Goal: Information Seeking & Learning: Learn about a topic

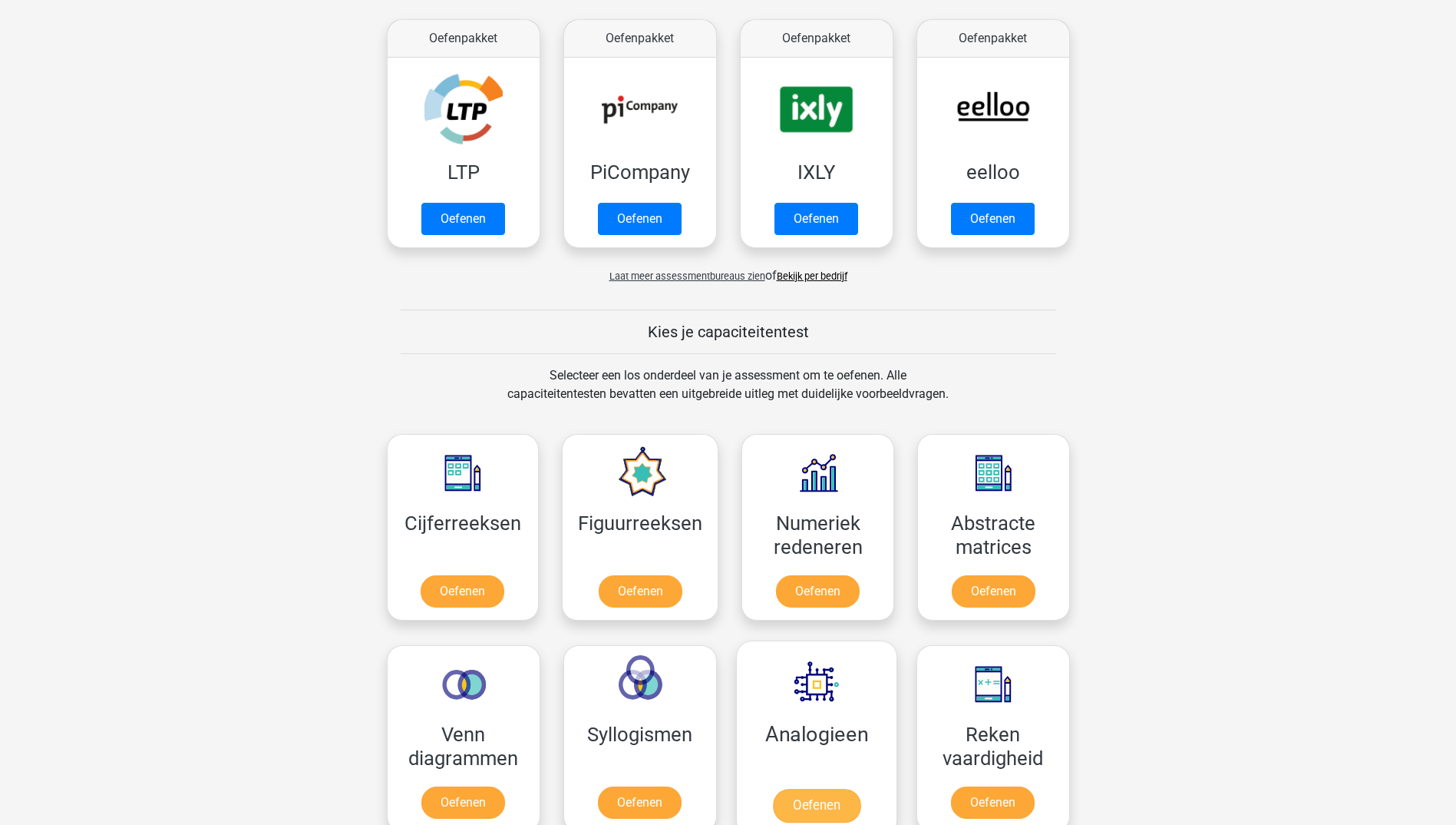
scroll to position [384, 0]
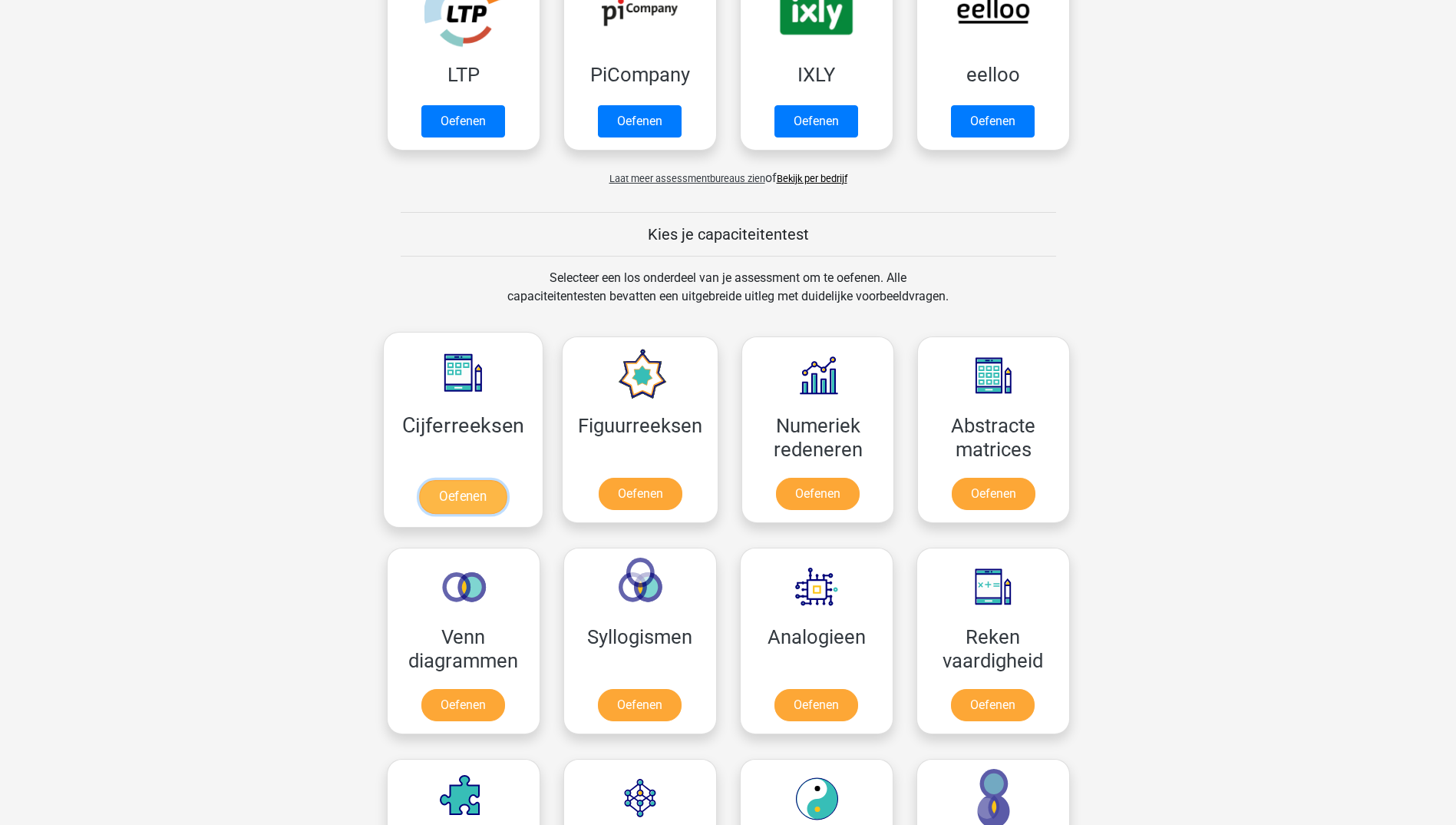
click at [486, 501] on link "Oefenen" at bounding box center [462, 496] width 88 height 33
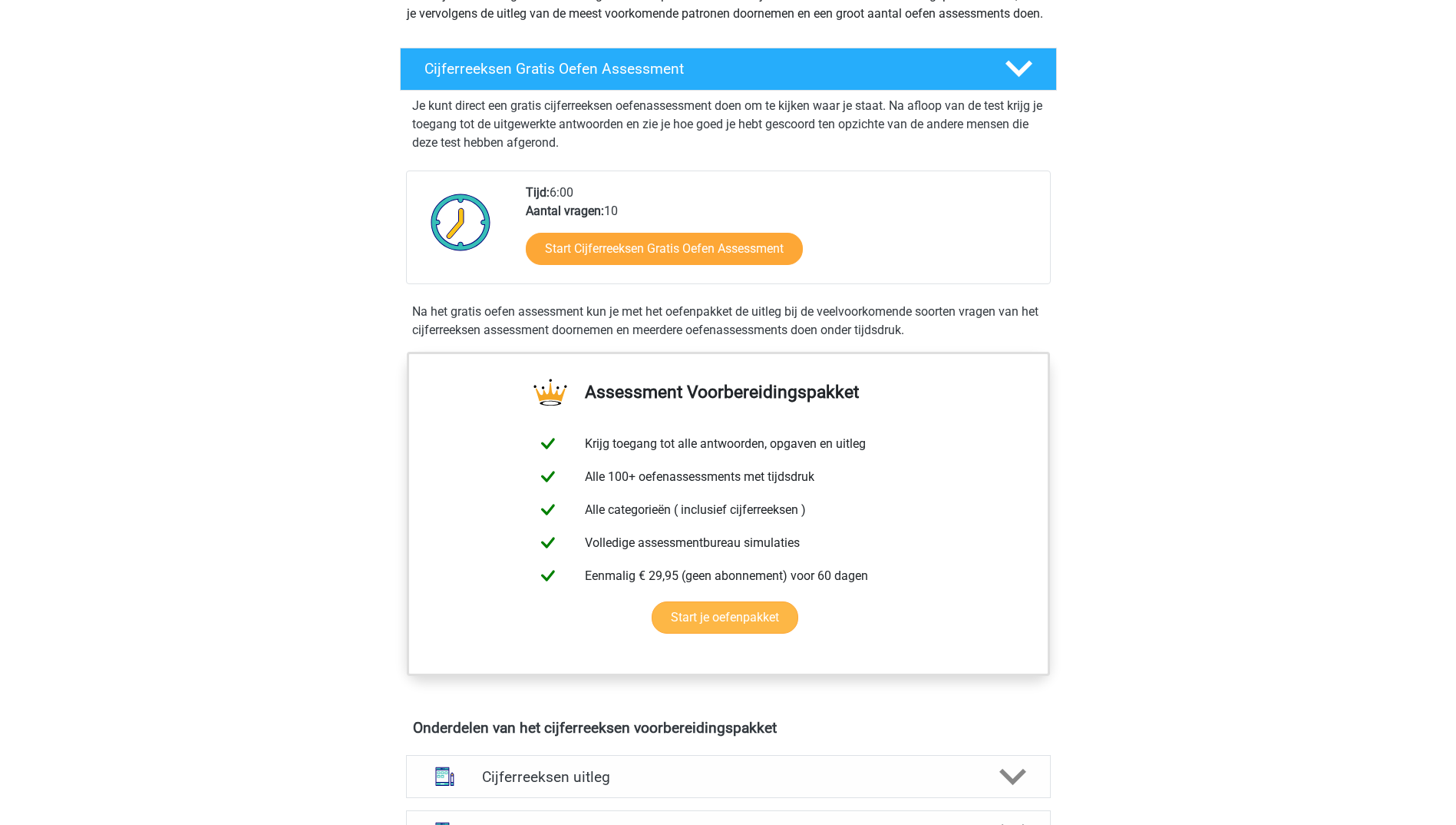
scroll to position [230, 0]
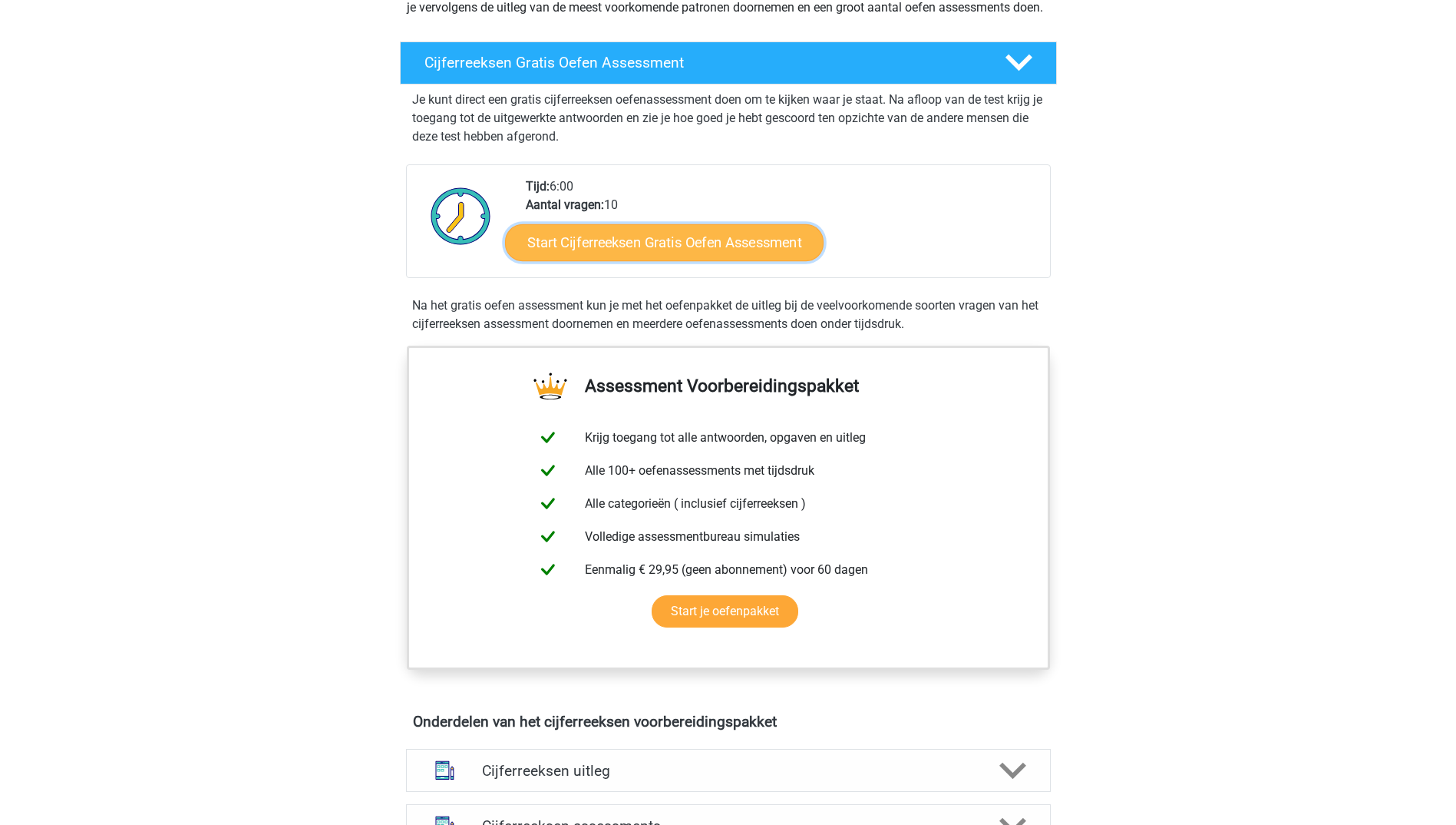
click at [686, 258] on link "Start Cijferreeksen Gratis Oefen Assessment" at bounding box center [664, 241] width 319 height 37
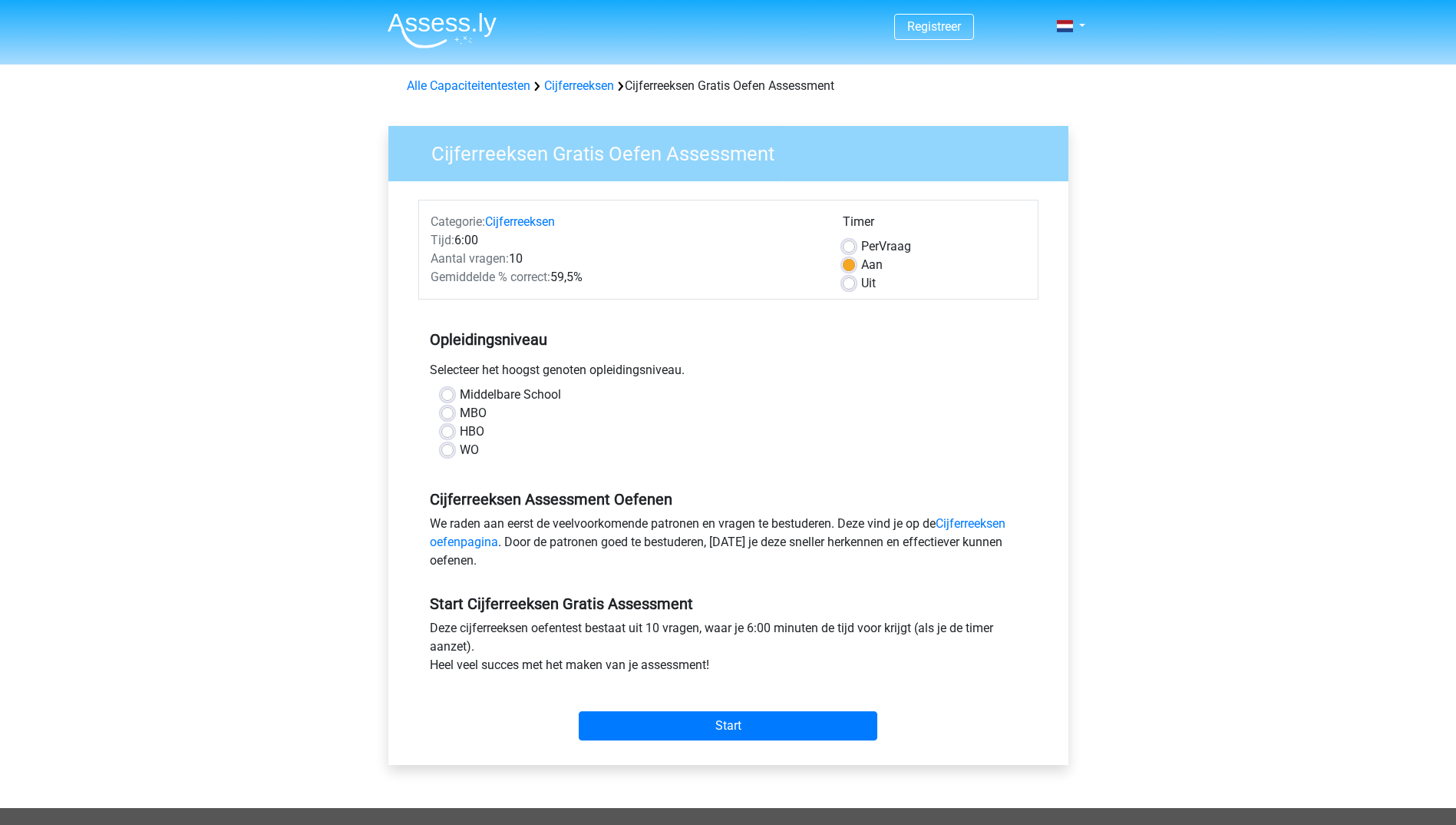
click at [460, 434] on label "HBO" at bounding box center [471, 431] width 24 height 18
click at [443, 434] on input "HBO" at bounding box center [448, 429] width 13 height 15
radio input "true"
click at [701, 717] on input "Start" at bounding box center [728, 726] width 299 height 29
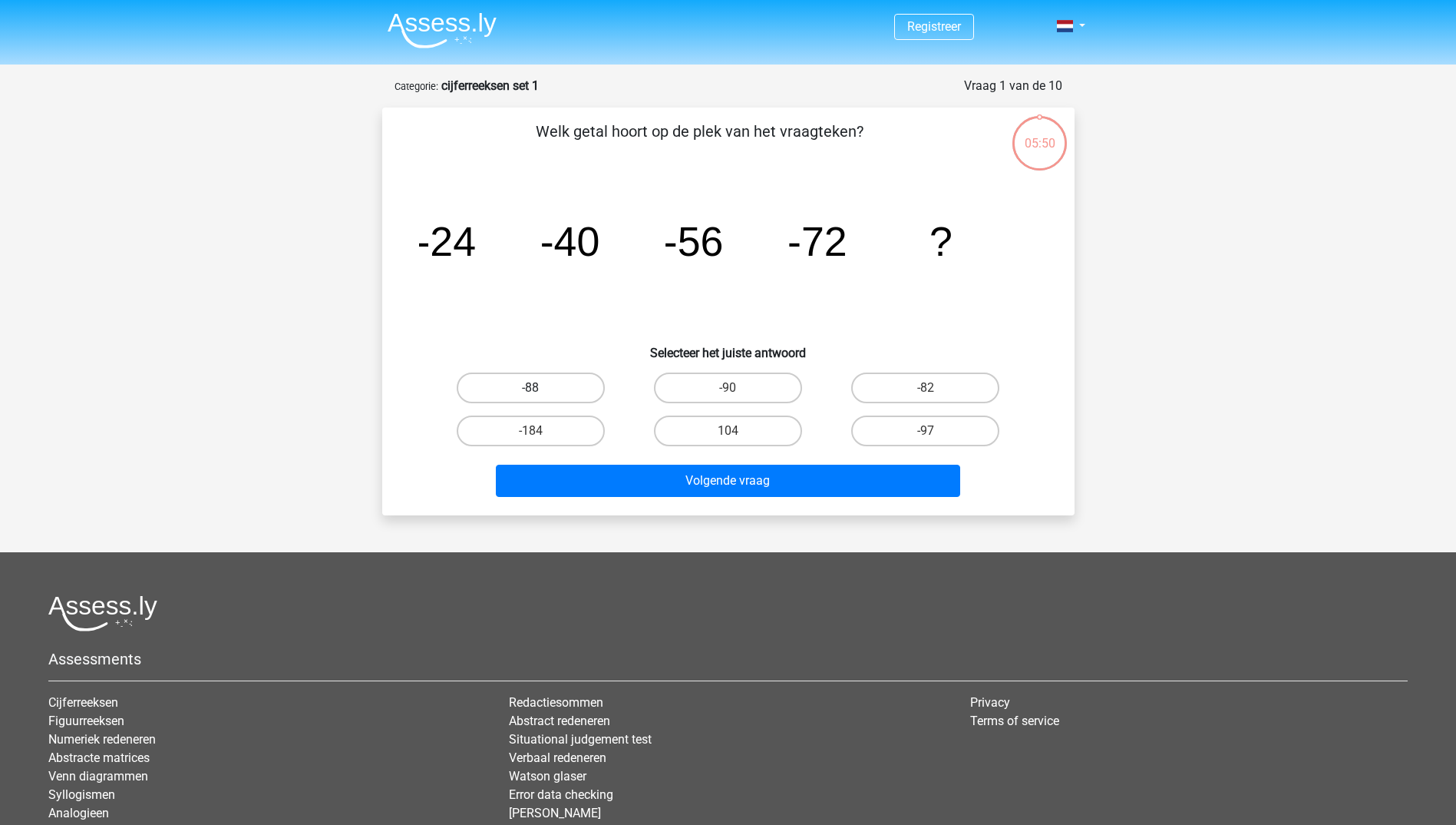
click at [514, 387] on label "-88" at bounding box center [531, 388] width 148 height 31
click at [530, 388] on input "-88" at bounding box center [535, 392] width 10 height 10
radio input "true"
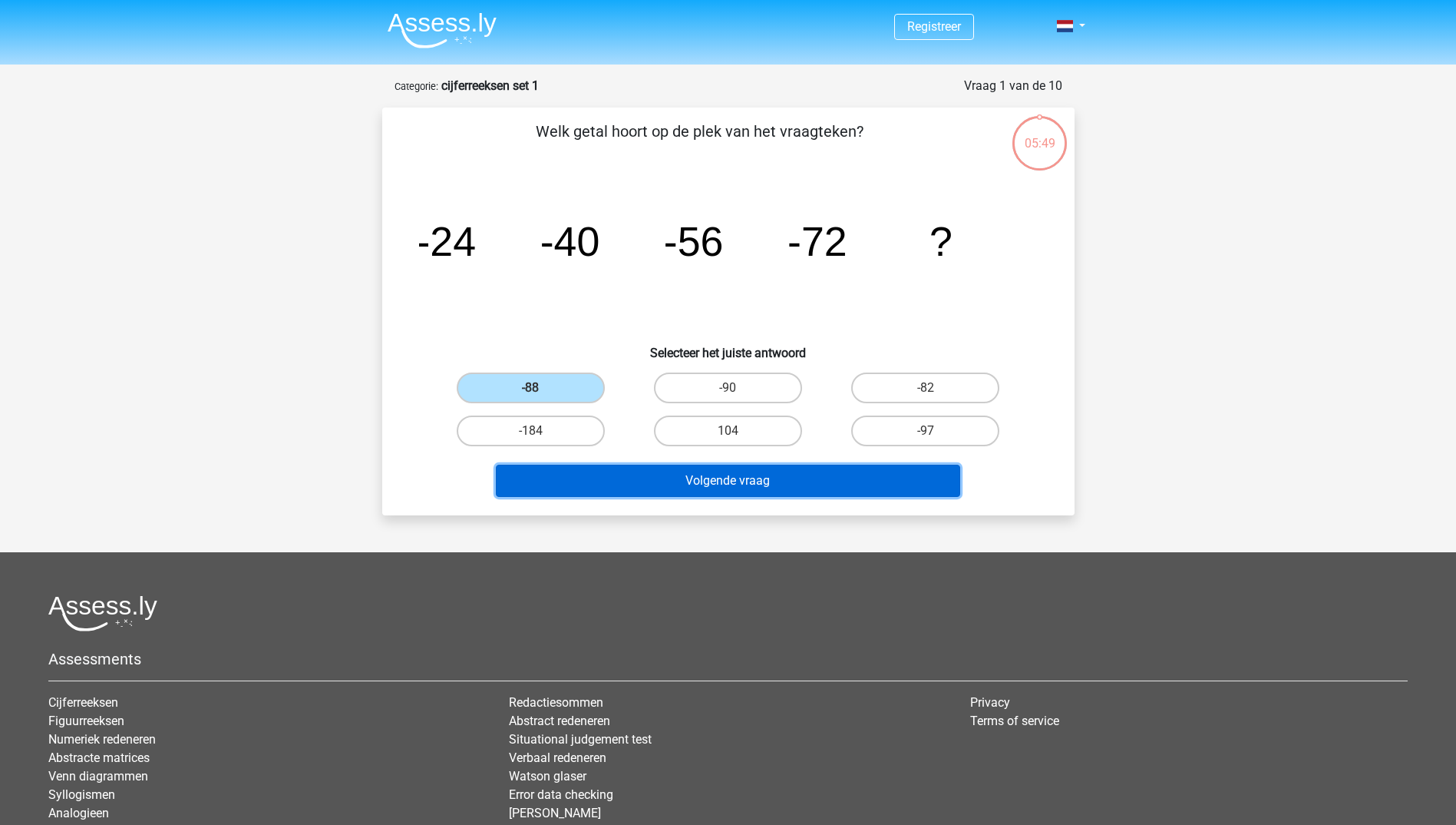
click at [665, 480] on button "Volgende vraag" at bounding box center [728, 481] width 464 height 33
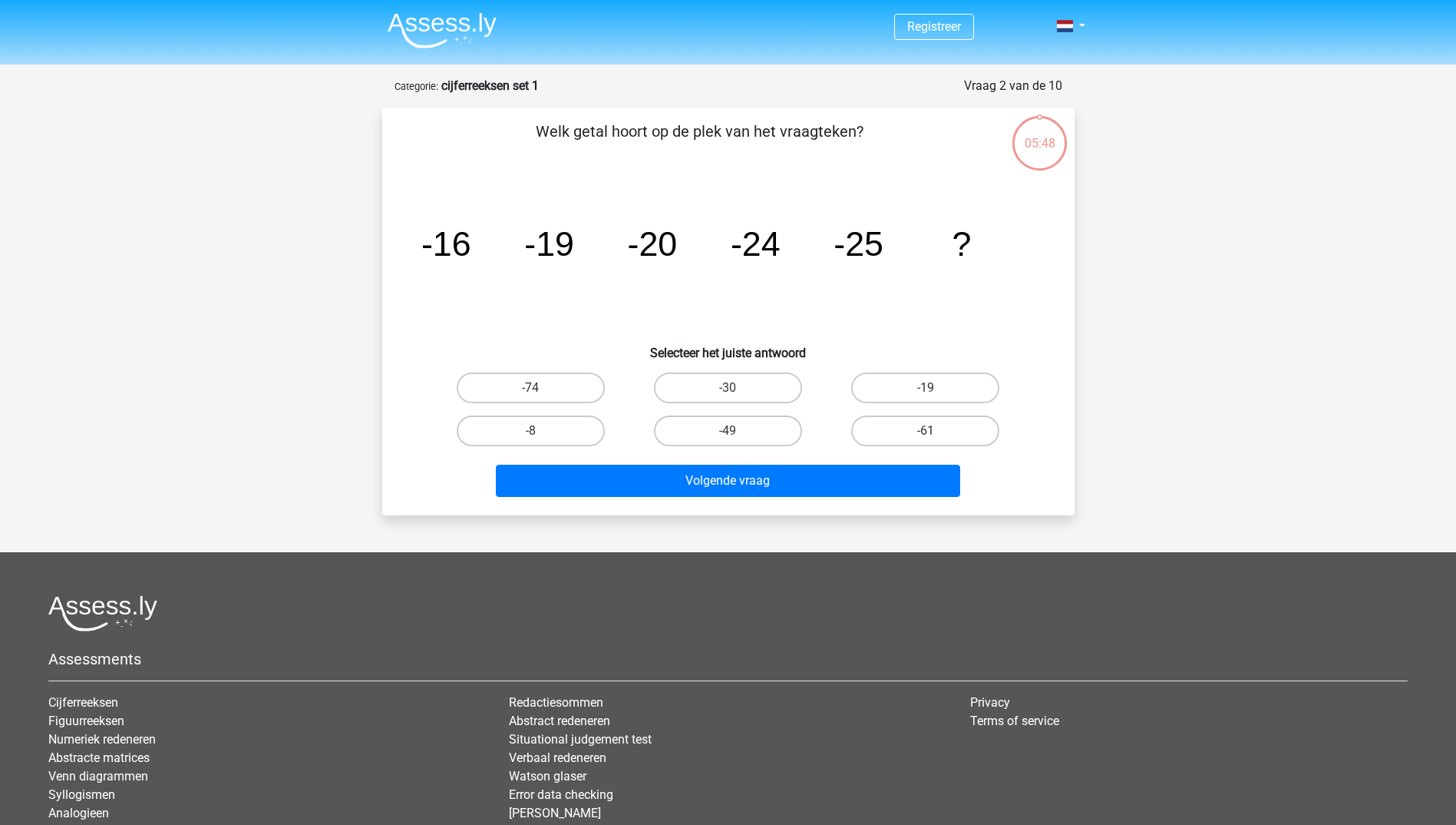
scroll to position [77, 0]
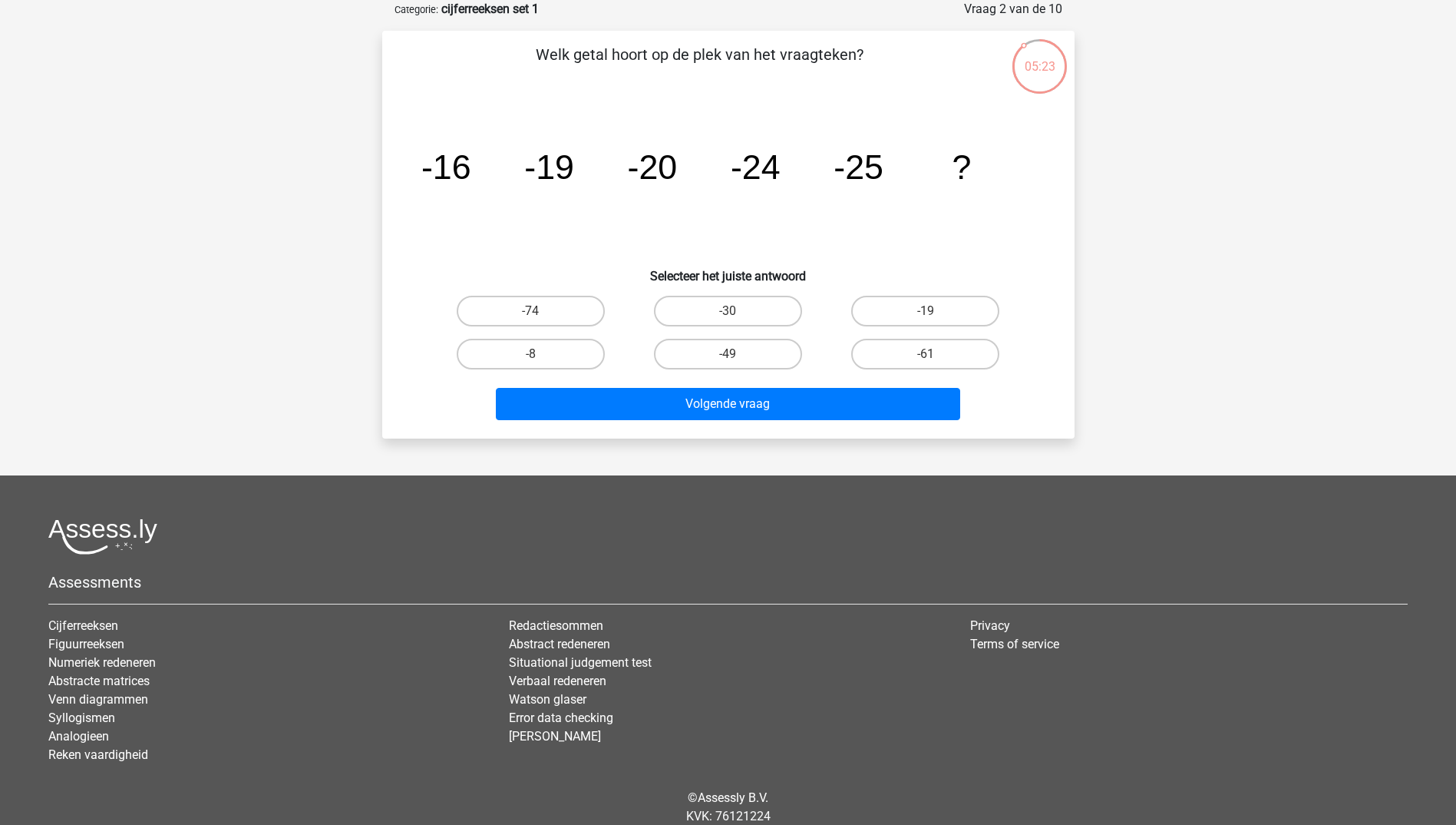
click at [926, 314] on input "-19" at bounding box center [930, 315] width 10 height 10
radio input "true"
click at [686, 306] on label "-30" at bounding box center [728, 311] width 148 height 31
click at [728, 311] on input "-30" at bounding box center [733, 315] width 10 height 10
radio input "true"
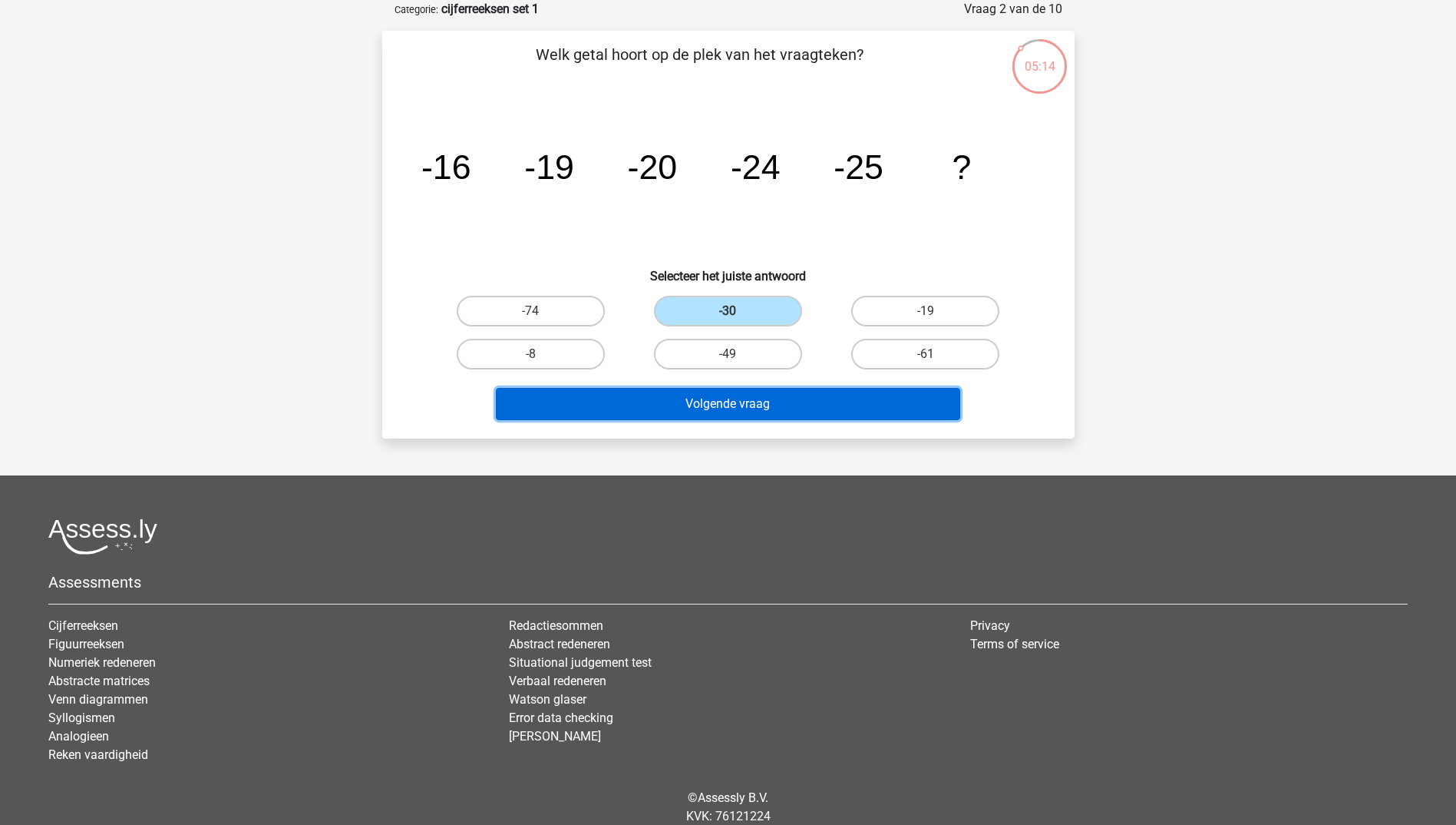
click at [726, 403] on button "Volgende vraag" at bounding box center [728, 404] width 464 height 33
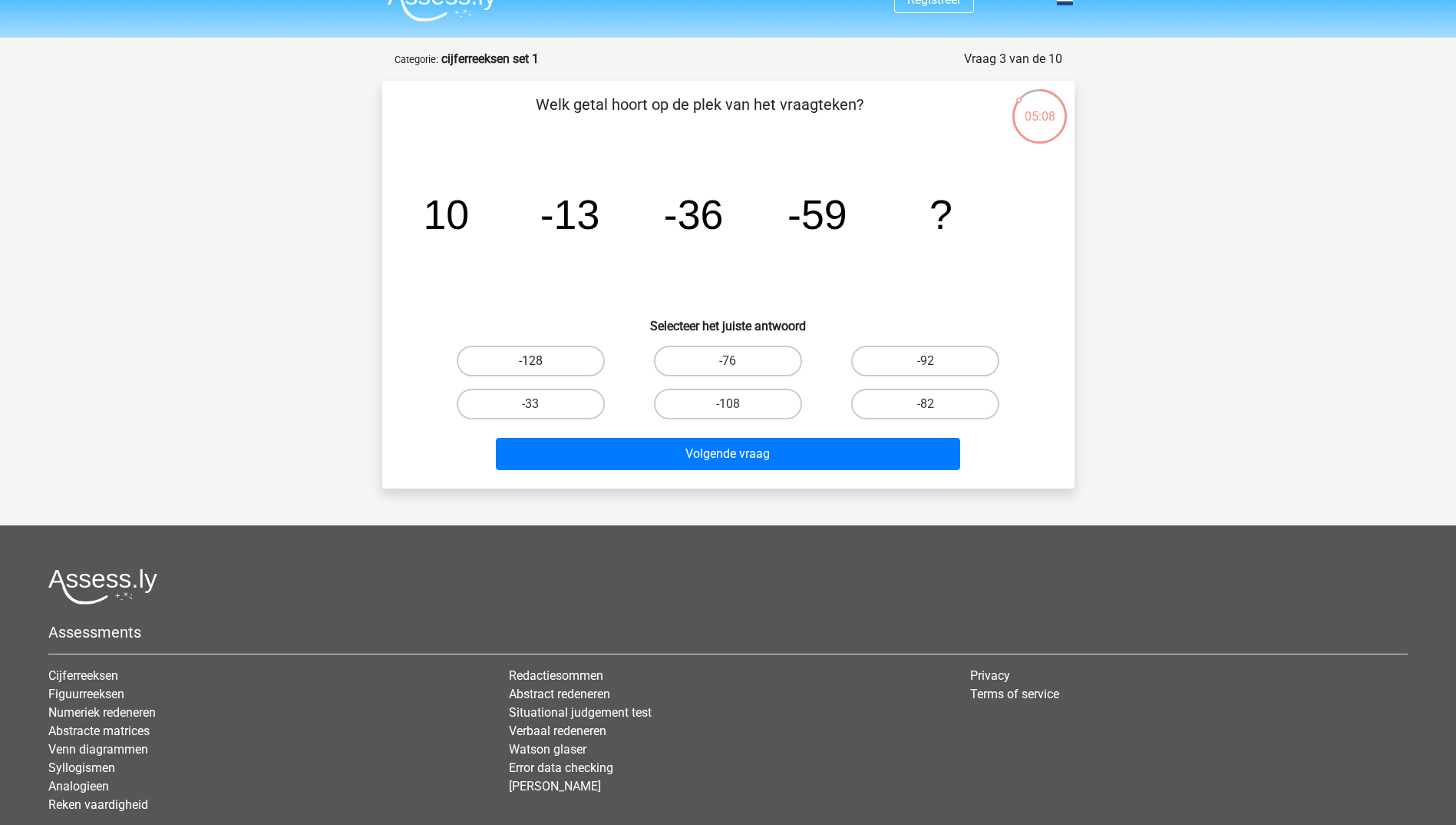
scroll to position [0, 0]
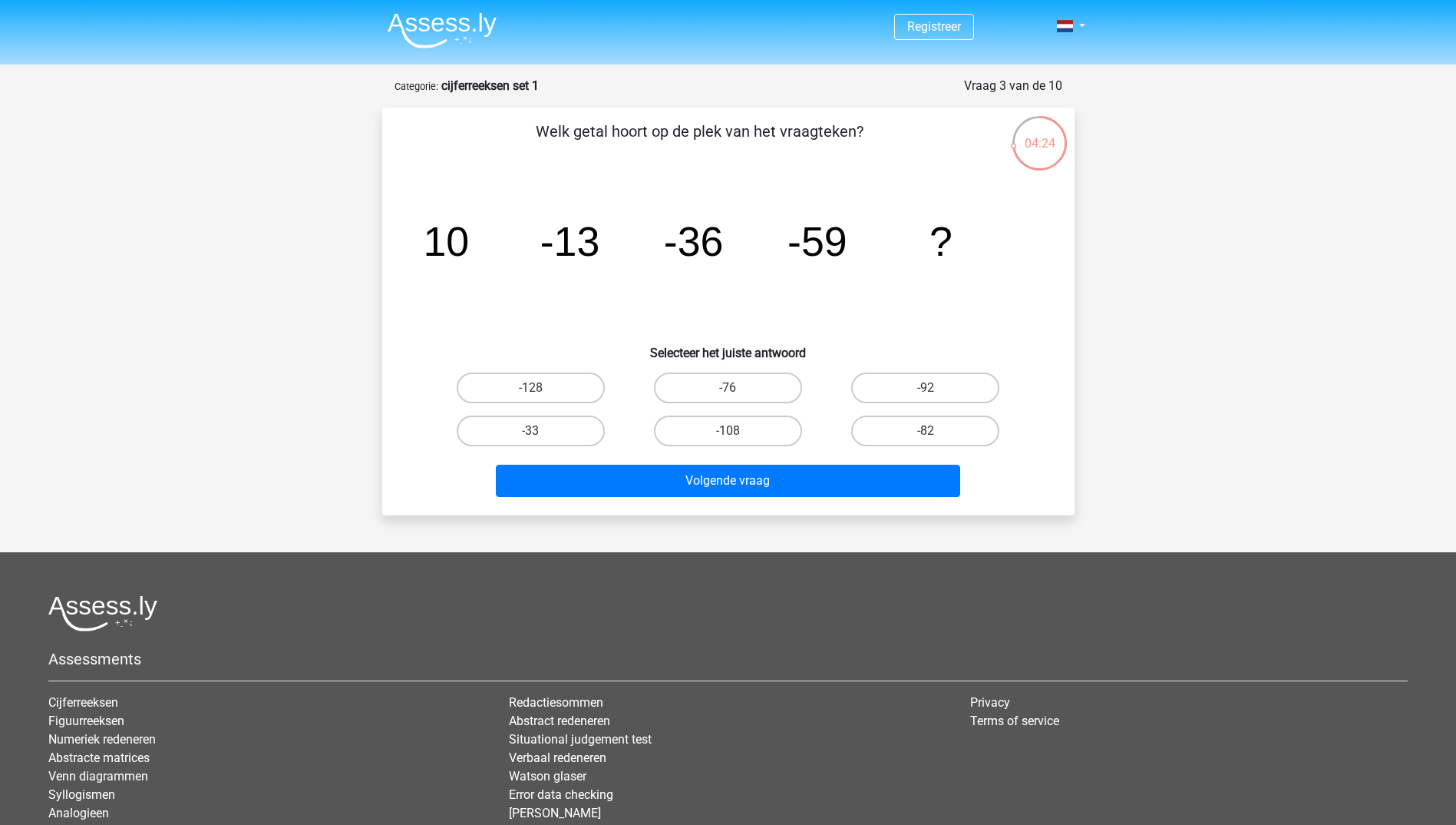
click at [729, 389] on input "-76" at bounding box center [733, 392] width 10 height 10
radio input "true"
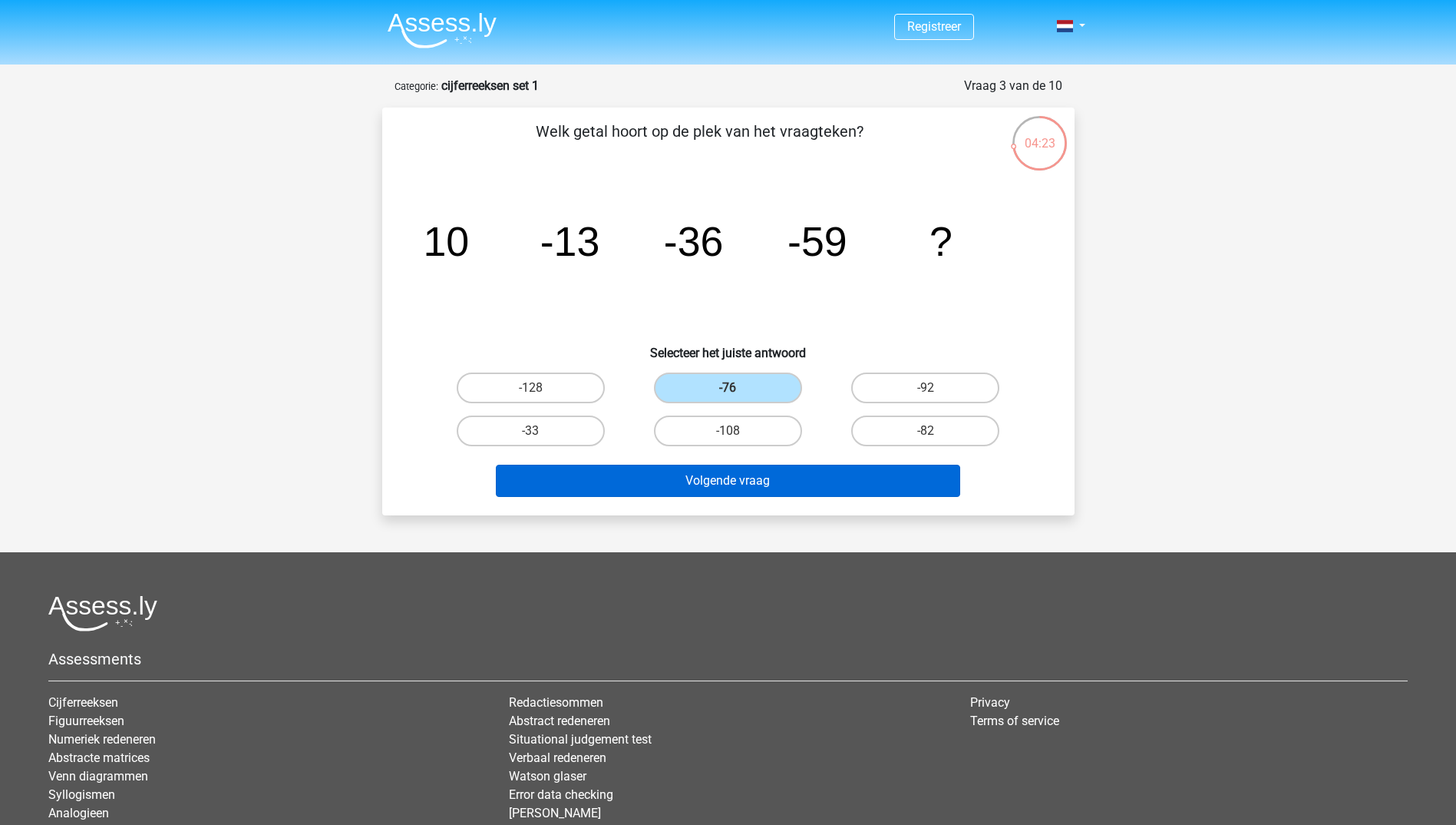
drag, startPoint x: 764, startPoint y: 463, endPoint x: 755, endPoint y: 476, distance: 15.8
click at [762, 468] on div "Volgende vraag" at bounding box center [728, 478] width 643 height 51
click at [755, 476] on button "Volgende vraag" at bounding box center [728, 481] width 464 height 33
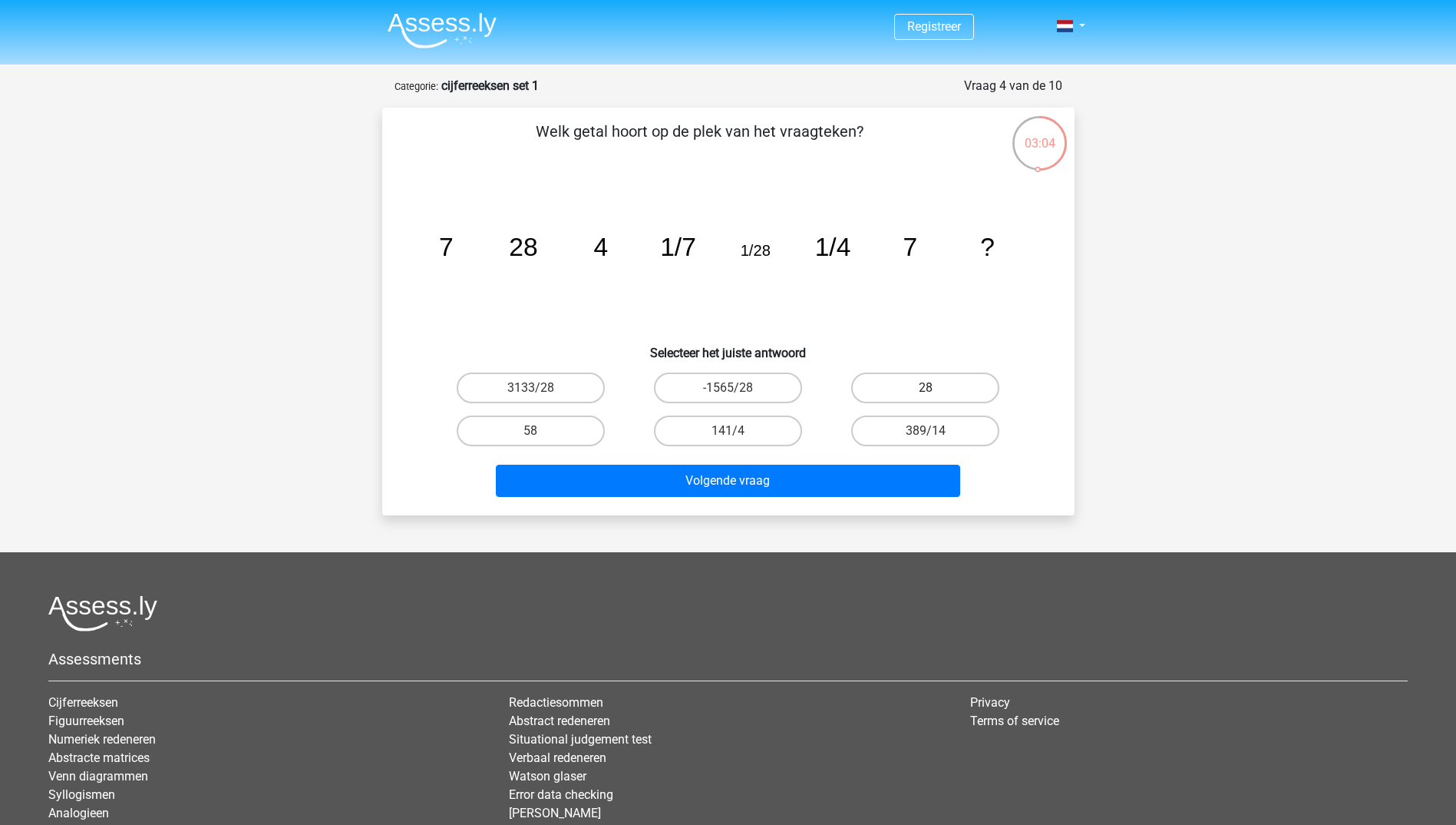
click at [943, 378] on label "28" at bounding box center [926, 388] width 148 height 31
click at [936, 388] on input "28" at bounding box center [930, 392] width 10 height 10
radio input "true"
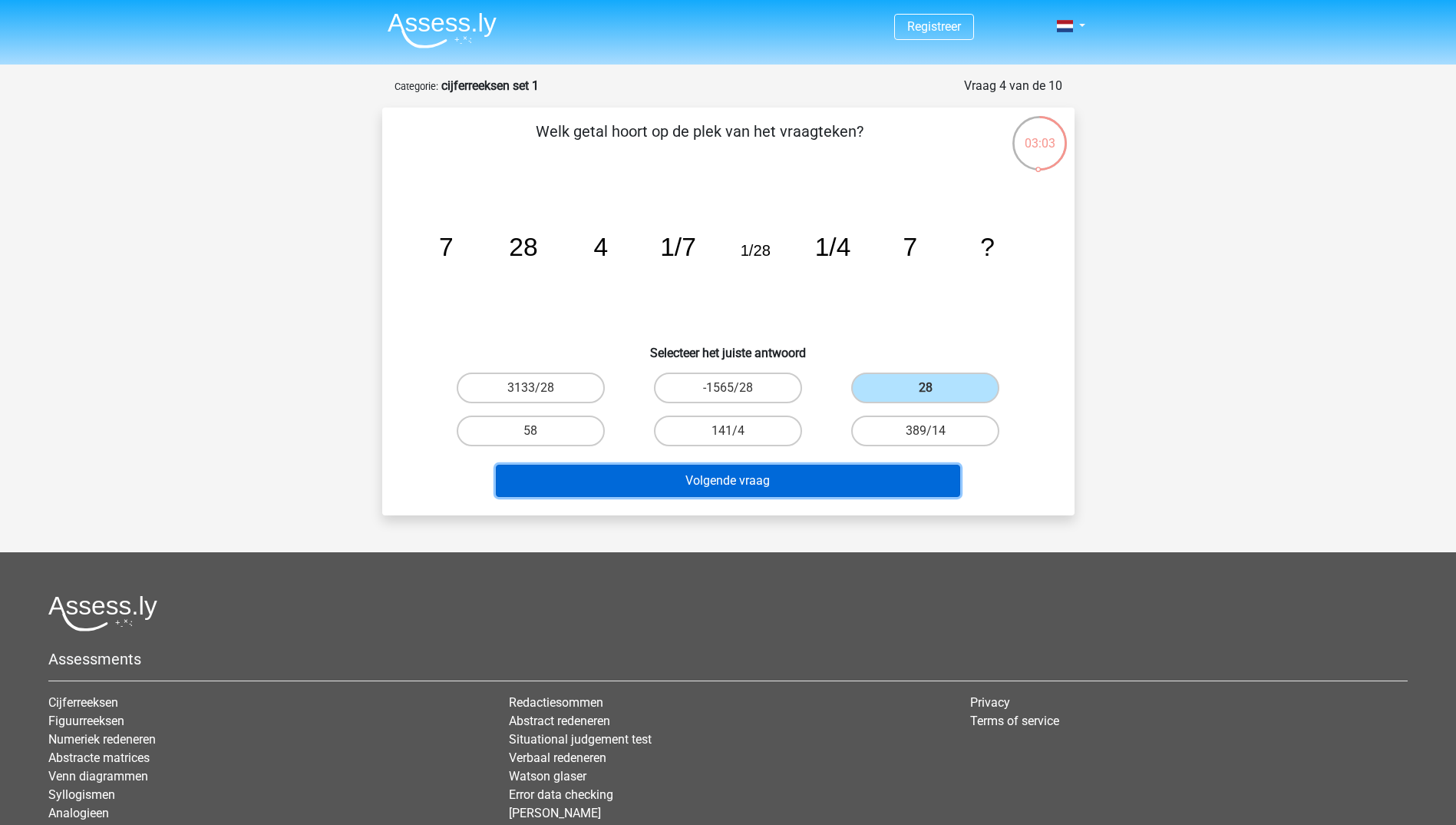
click at [790, 483] on button "Volgende vraag" at bounding box center [728, 481] width 464 height 33
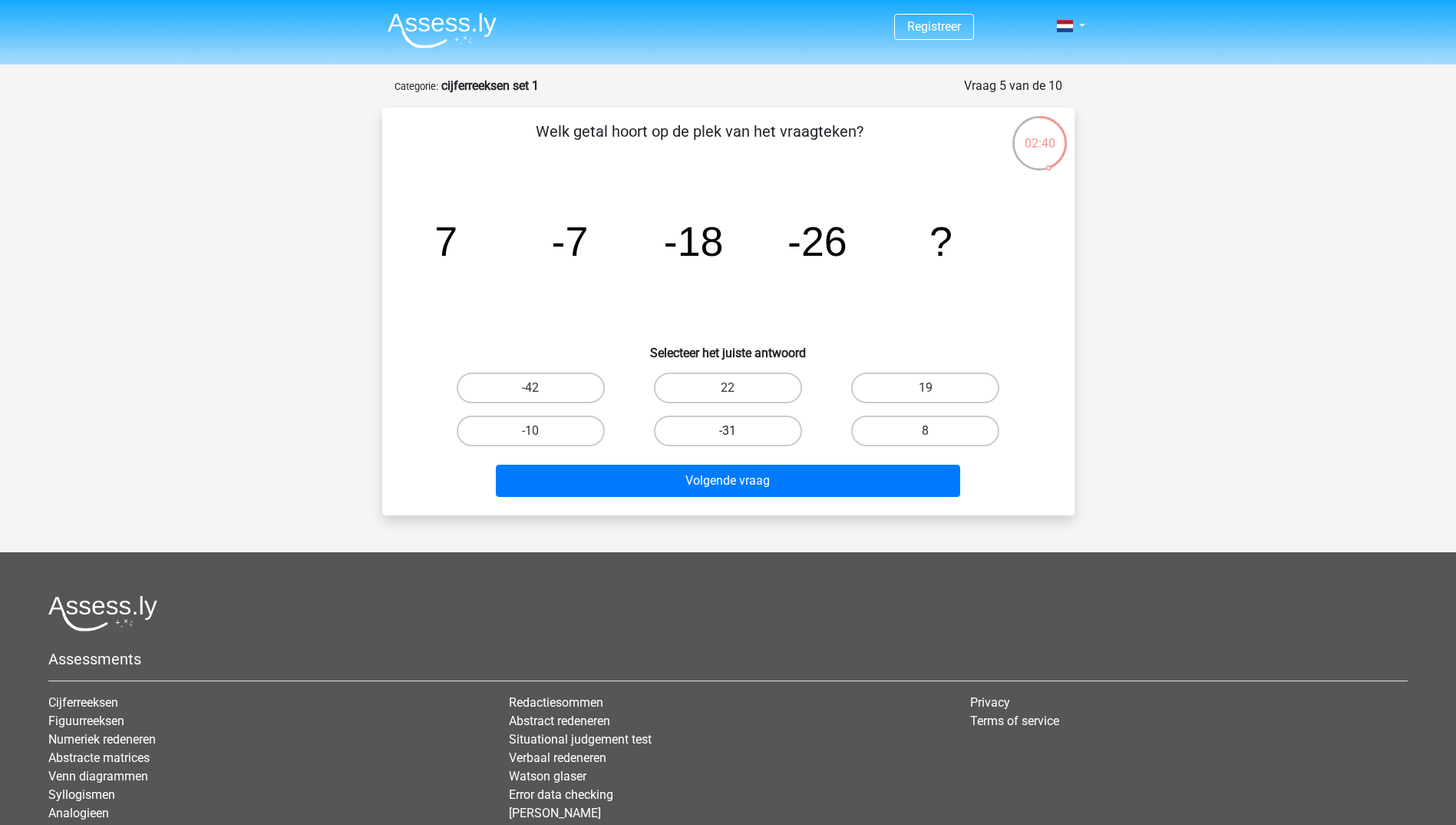
click at [760, 437] on label "-31" at bounding box center [728, 431] width 148 height 31
click at [738, 437] on input "-31" at bounding box center [733, 436] width 10 height 10
radio input "true"
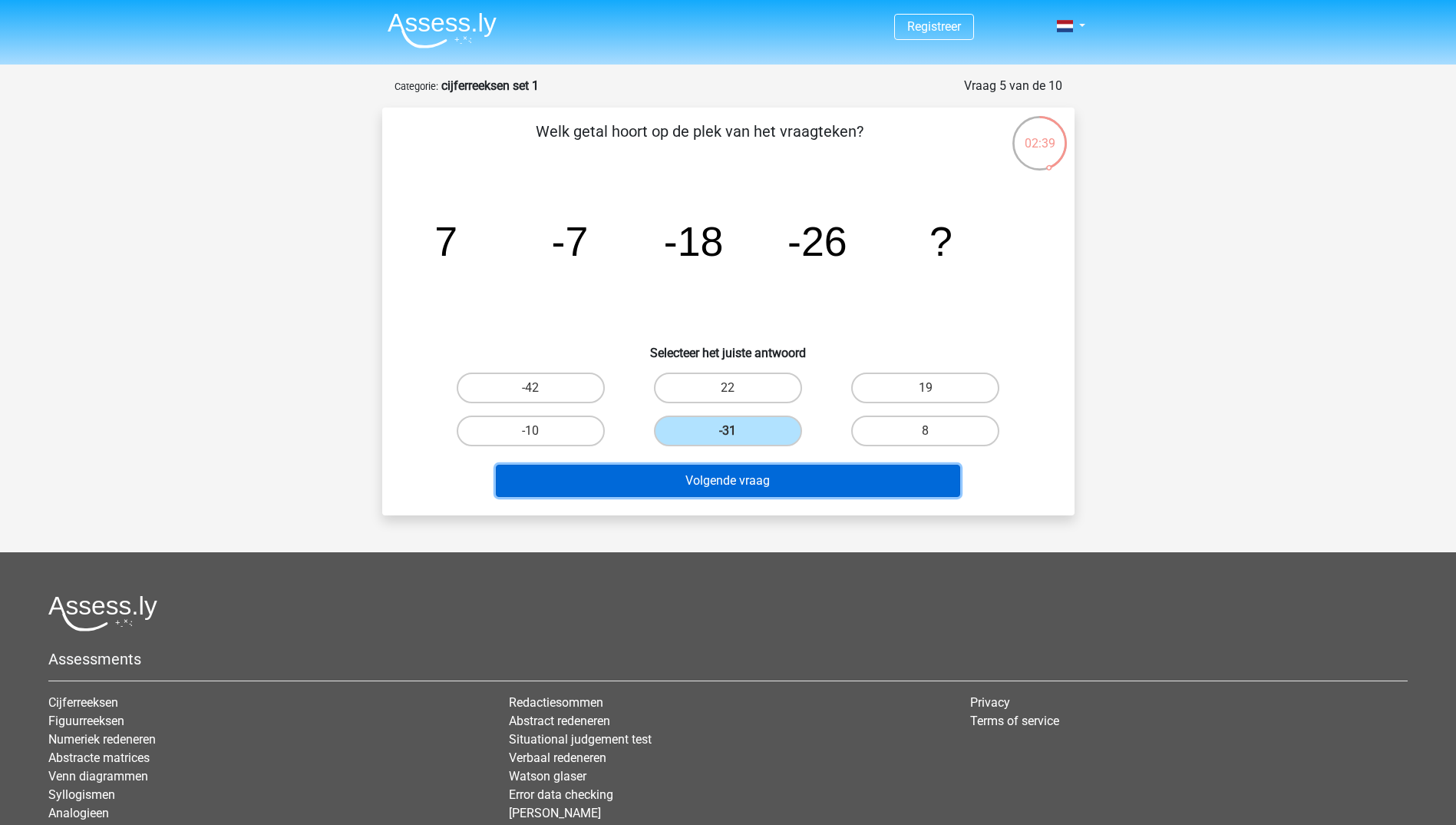
click at [757, 484] on button "Volgende vraag" at bounding box center [728, 481] width 464 height 33
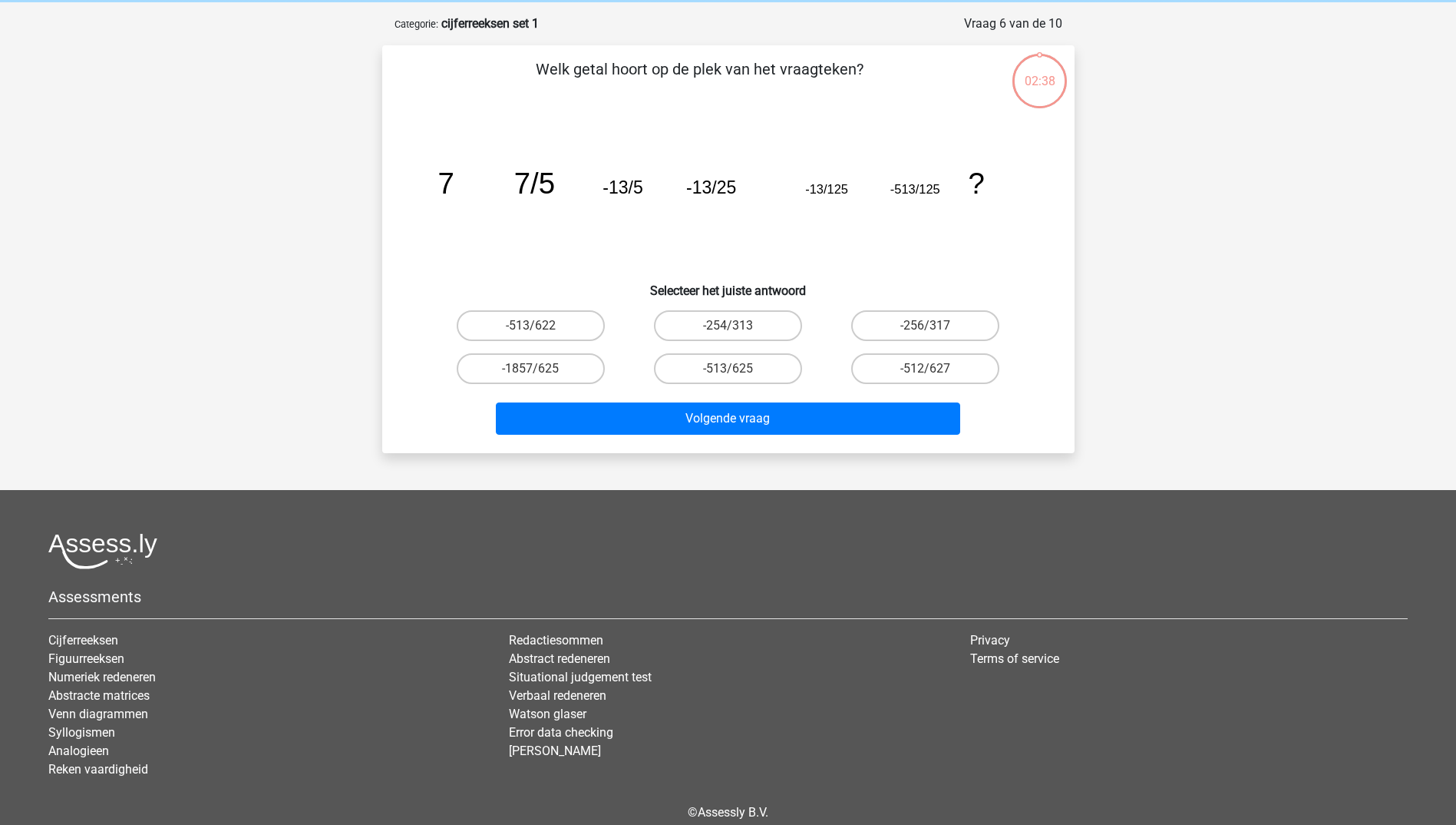
scroll to position [77, 0]
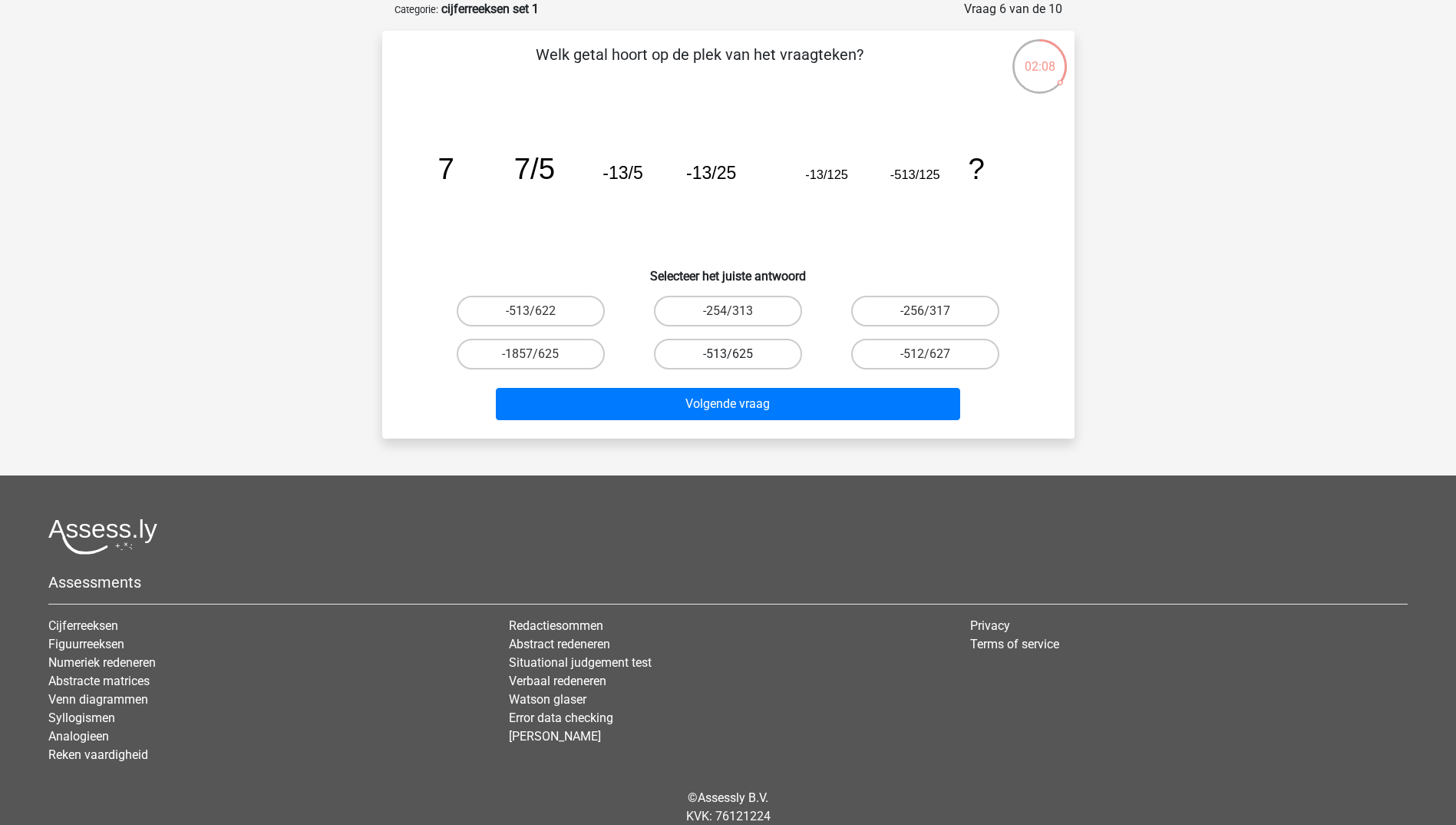
click at [752, 354] on label "-513/625" at bounding box center [728, 354] width 148 height 31
click at [738, 354] on input "-513/625" at bounding box center [733, 359] width 10 height 10
radio input "true"
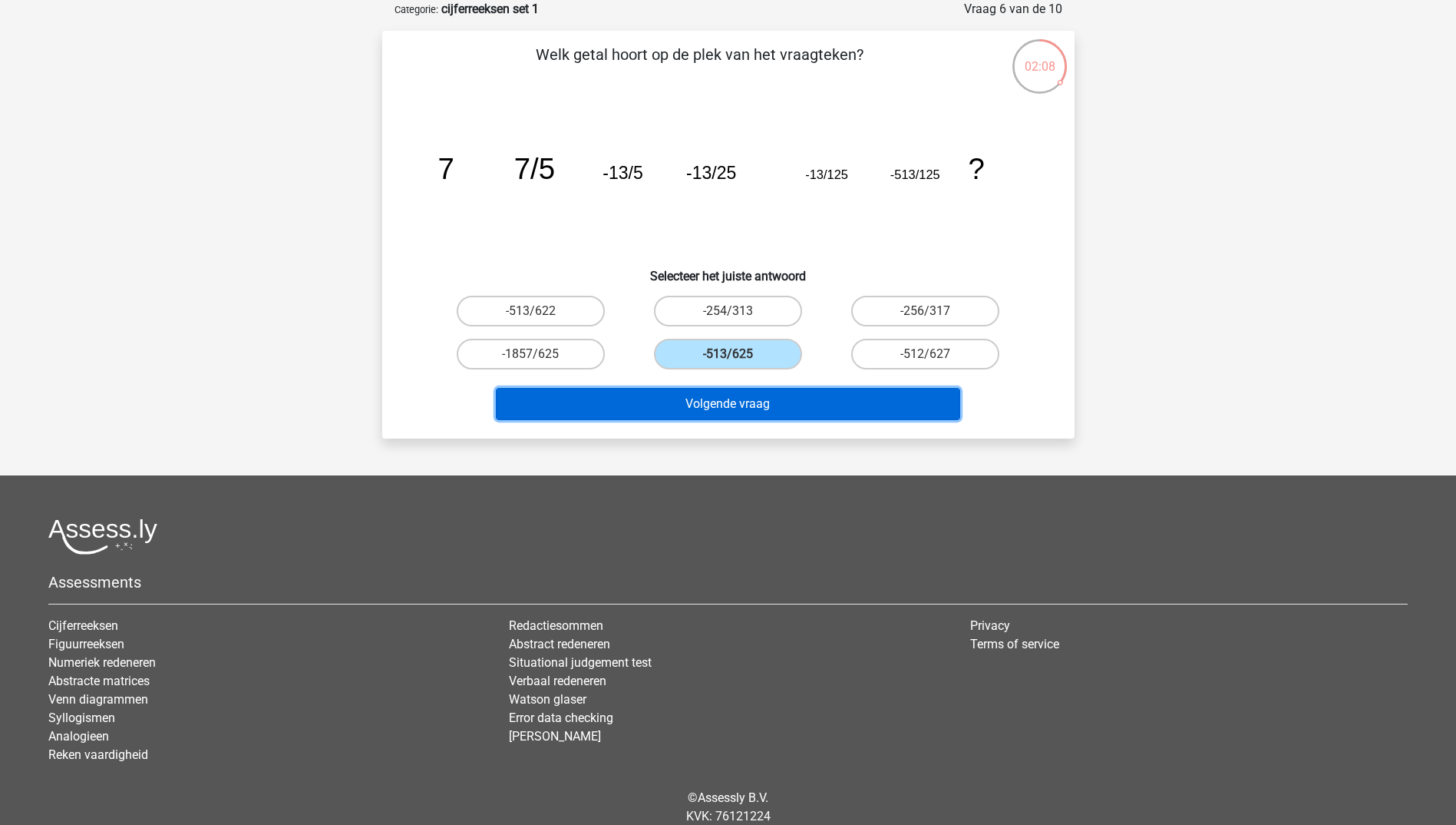
click at [741, 402] on button "Volgende vraag" at bounding box center [728, 404] width 464 height 33
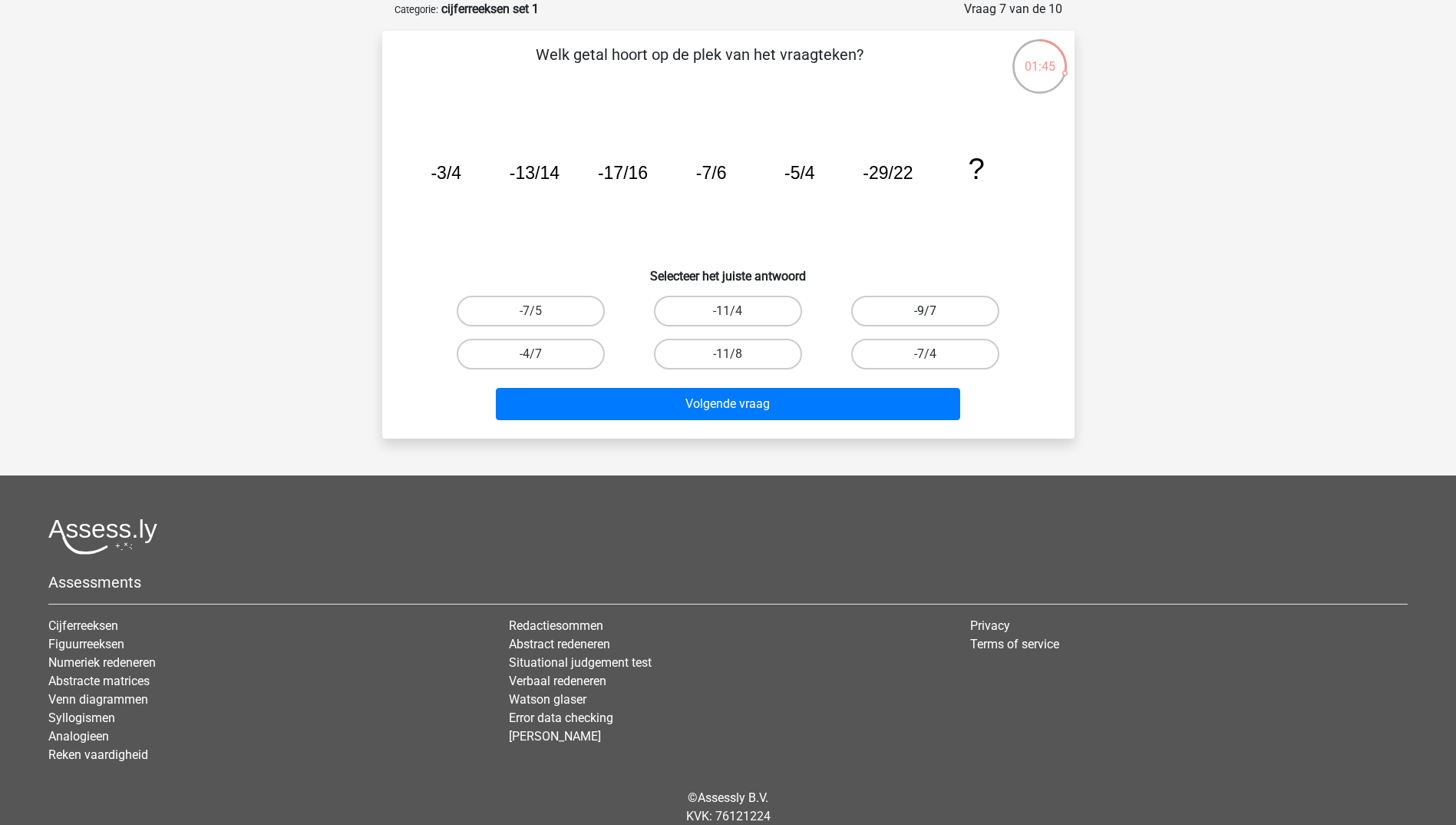
click at [877, 320] on label "-9/7" at bounding box center [926, 311] width 148 height 31
click at [926, 320] on input "-9/7" at bounding box center [930, 315] width 10 height 10
radio input "true"
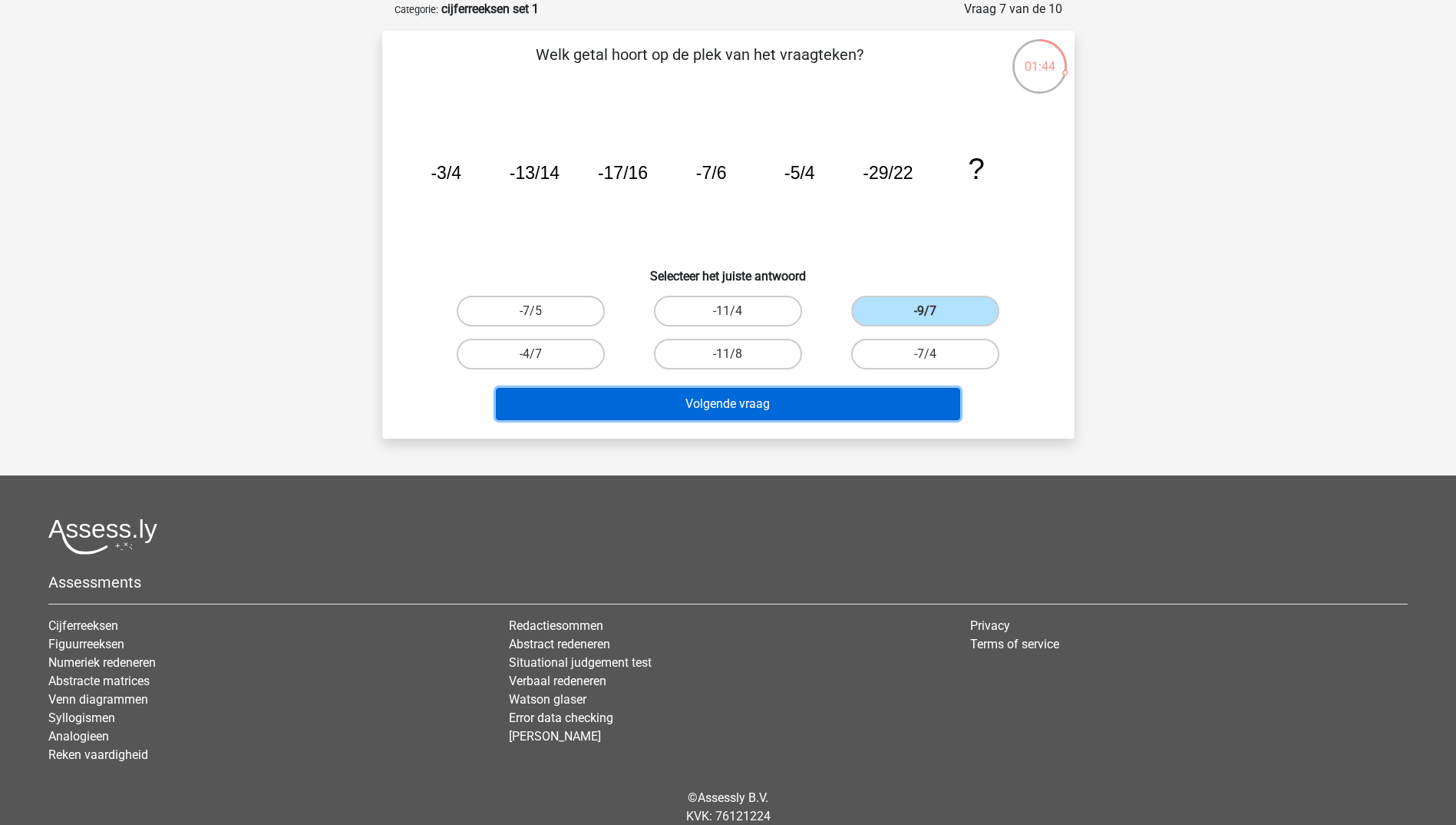
click at [842, 403] on button "Volgende vraag" at bounding box center [728, 404] width 464 height 33
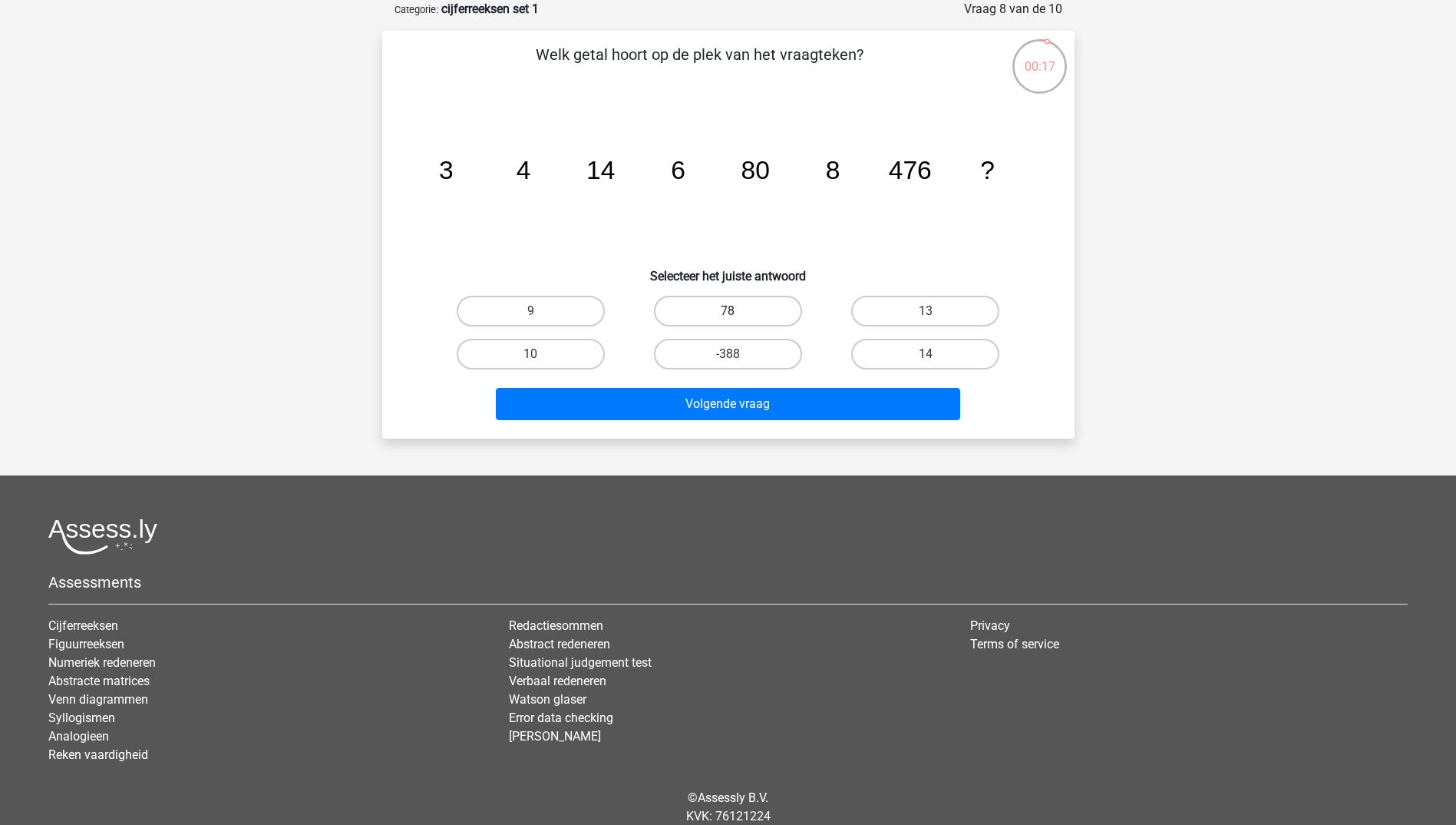
click at [716, 313] on label "78" at bounding box center [728, 311] width 148 height 31
click at [728, 313] on input "78" at bounding box center [733, 315] width 10 height 10
radio input "true"
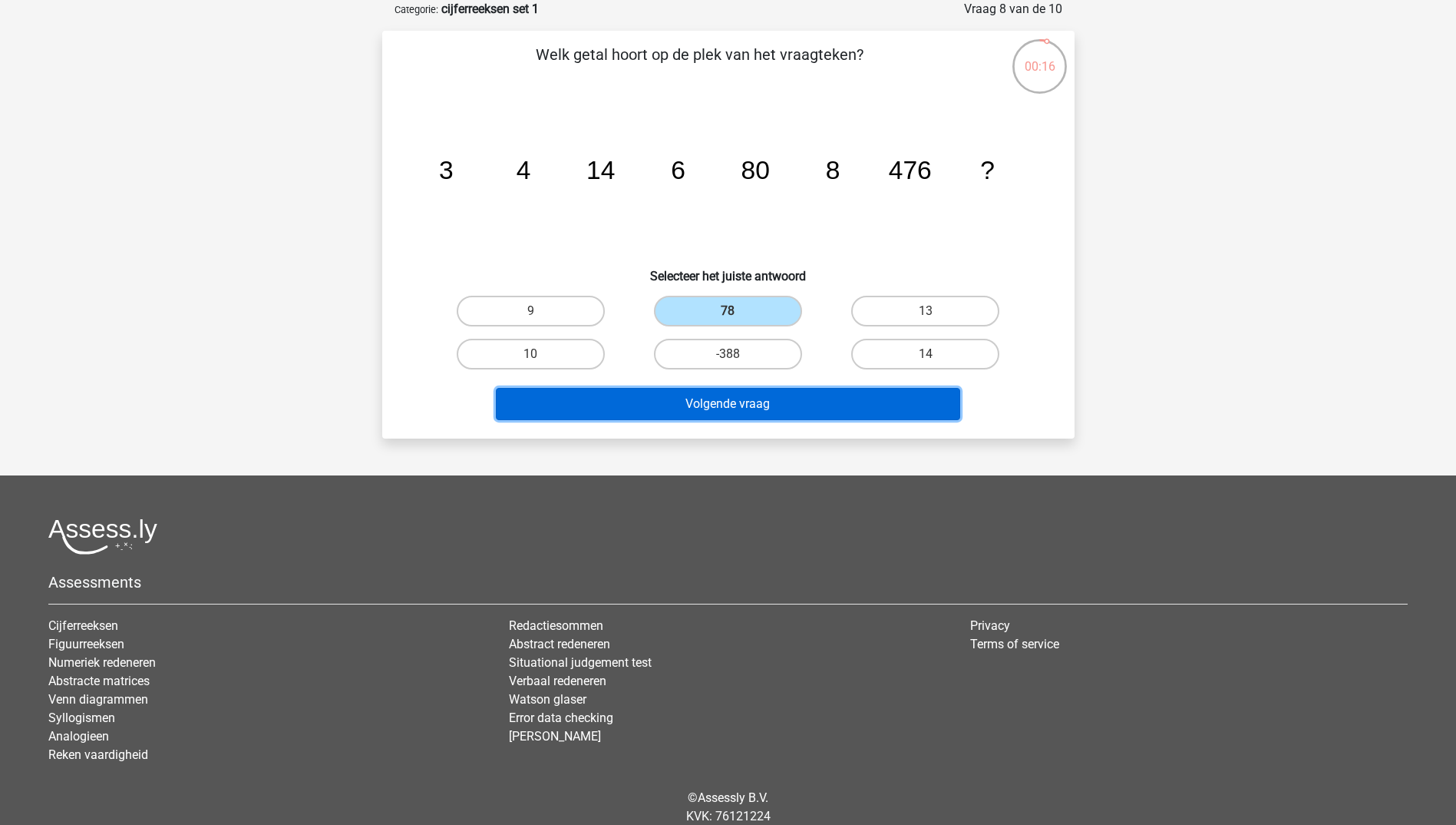
click at [781, 397] on button "Volgende vraag" at bounding box center [728, 404] width 464 height 33
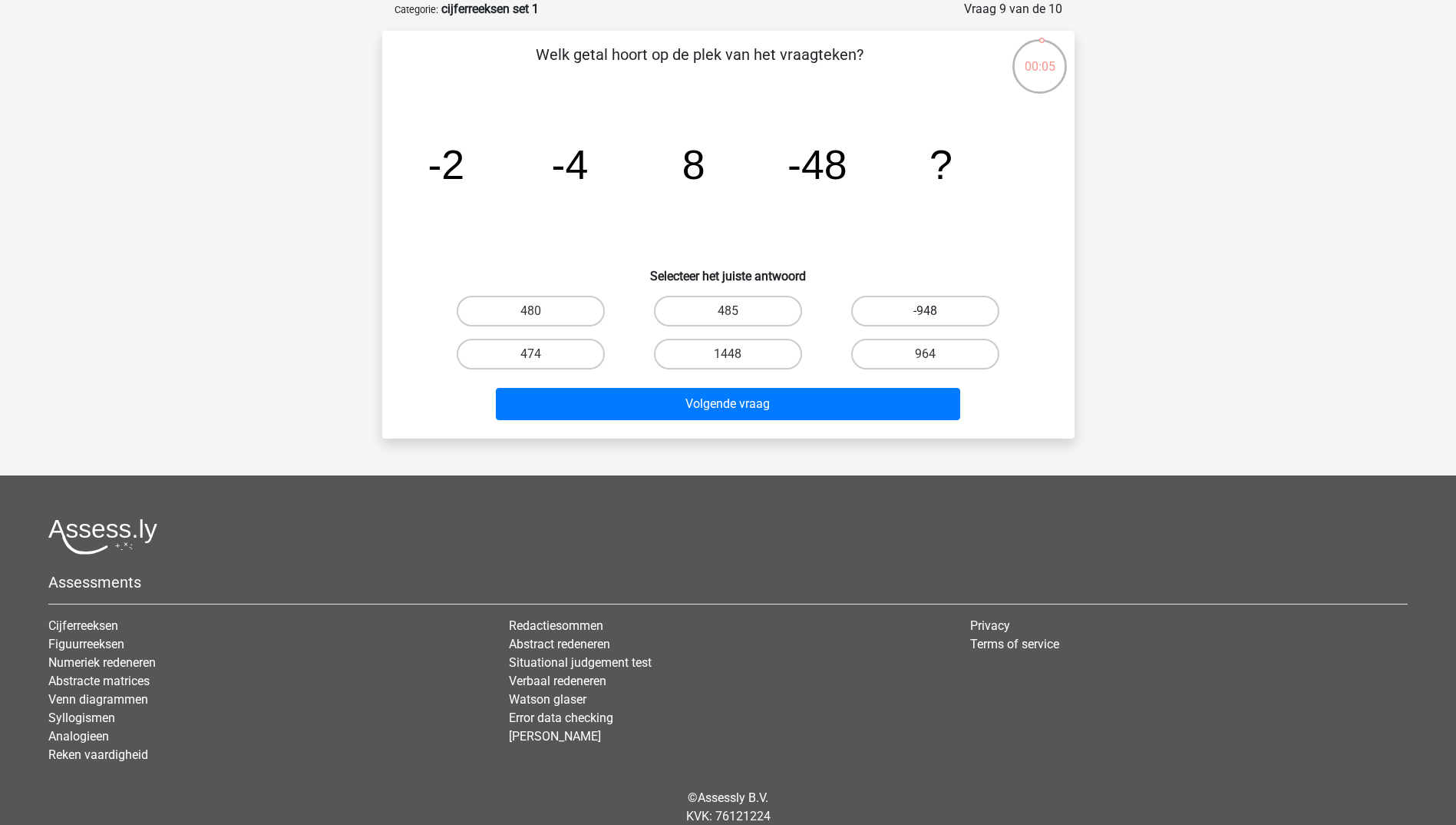
click at [959, 302] on label "-948" at bounding box center [926, 311] width 148 height 31
click at [936, 311] on input "-948" at bounding box center [930, 315] width 10 height 10
radio input "true"
click at [852, 422] on div "Volgende vraag" at bounding box center [729, 407] width 593 height 38
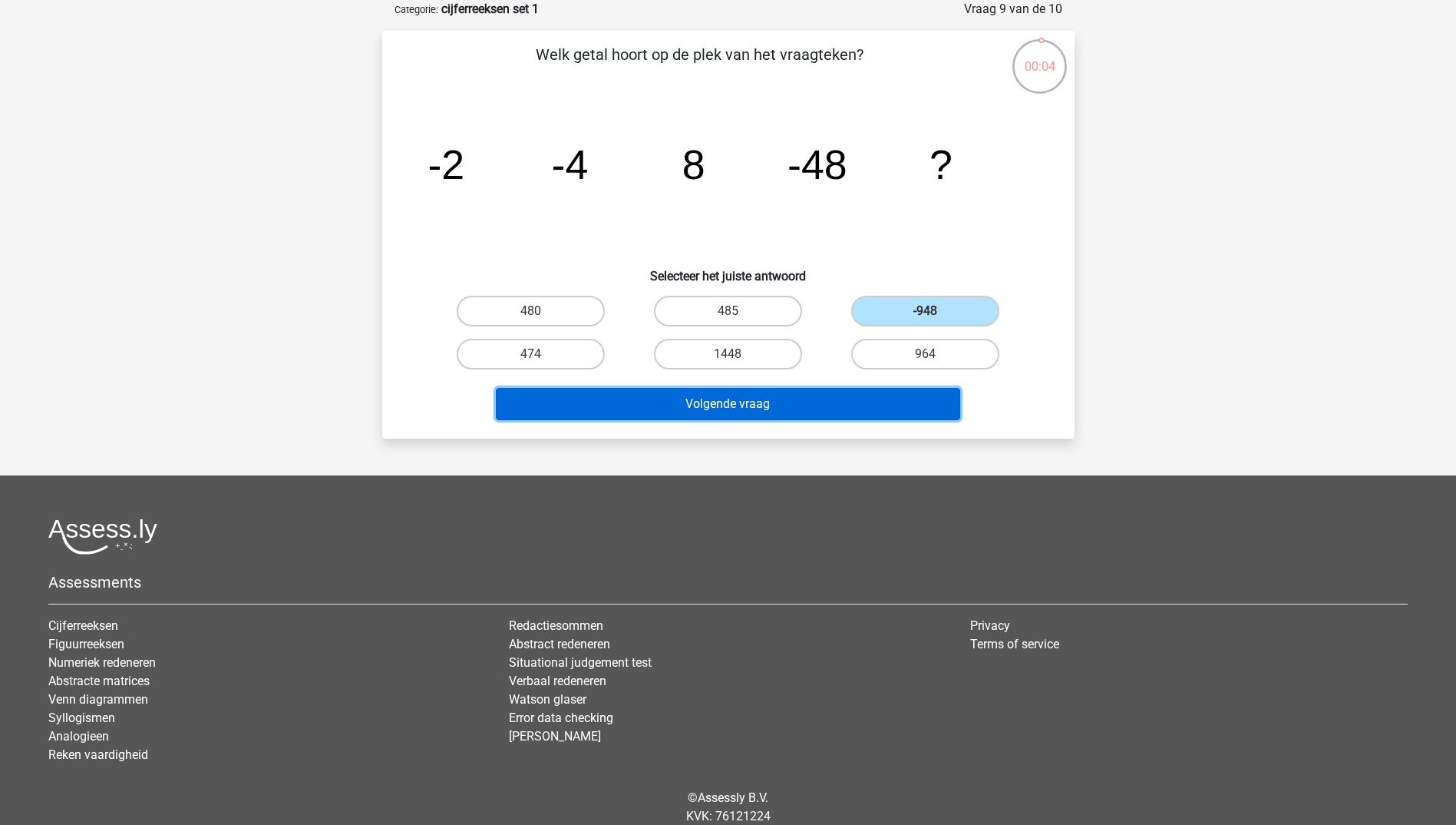
click at [861, 407] on button "Volgende vraag" at bounding box center [728, 404] width 464 height 33
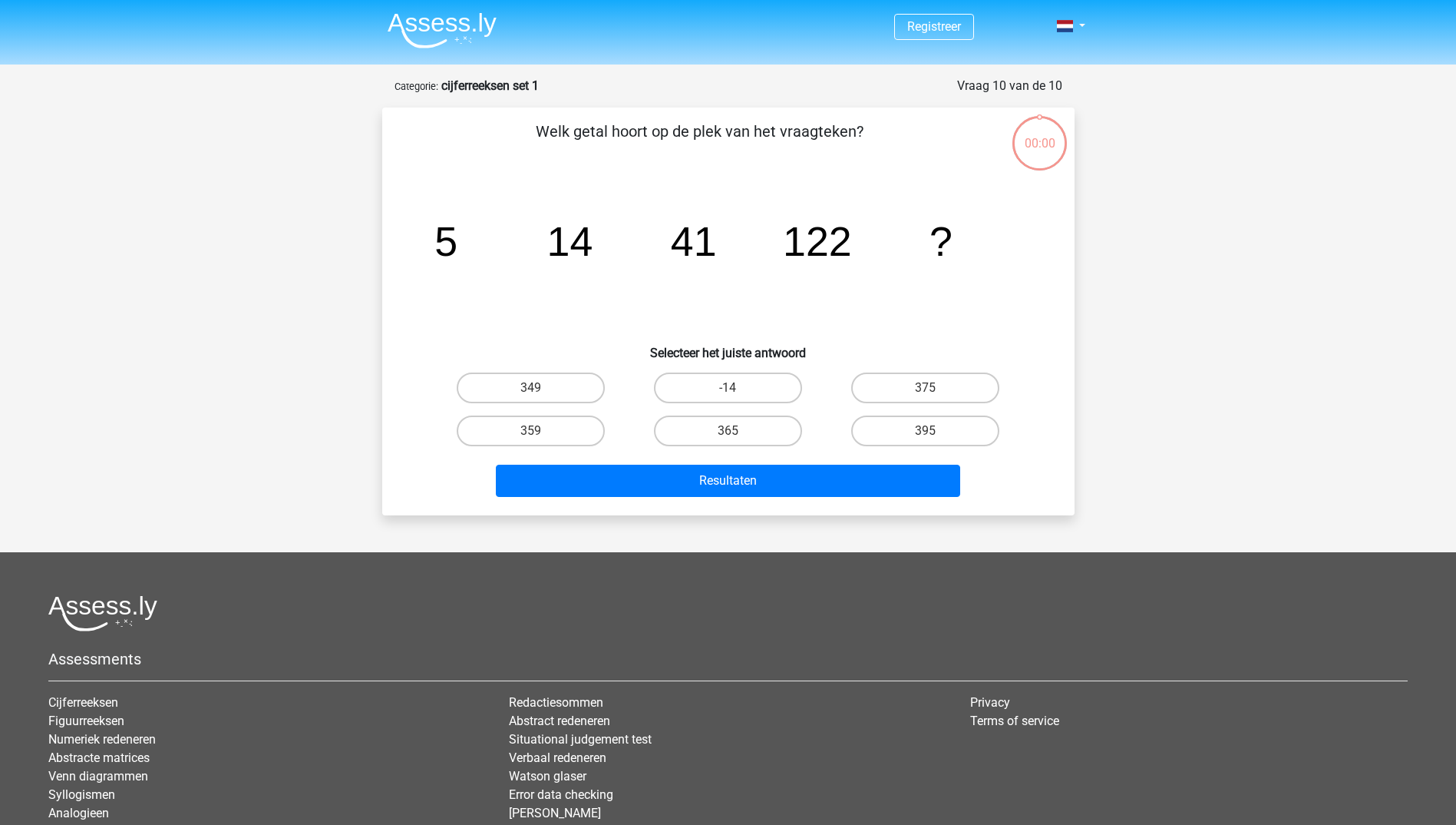
scroll to position [77, 0]
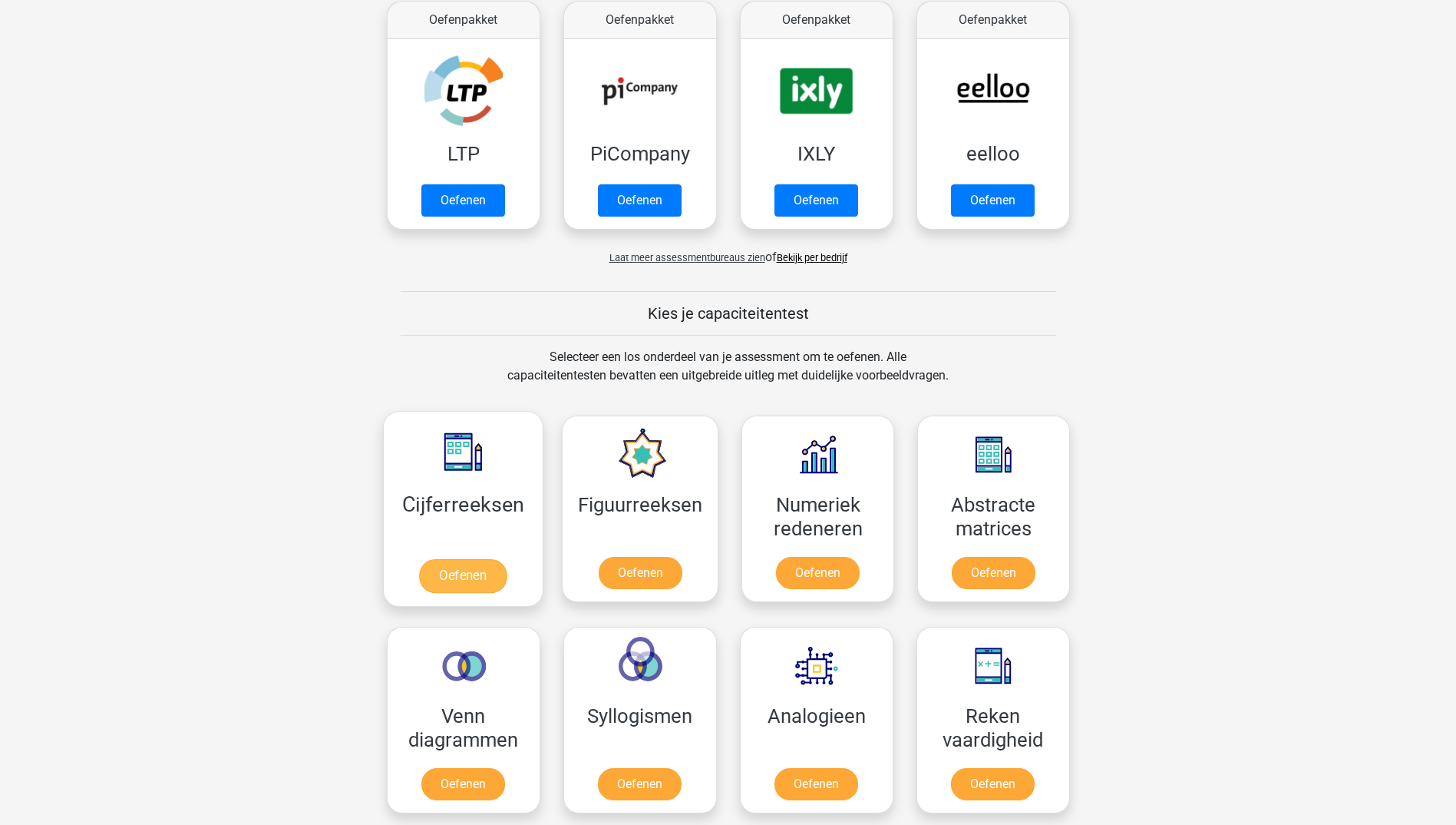
scroll to position [307, 0]
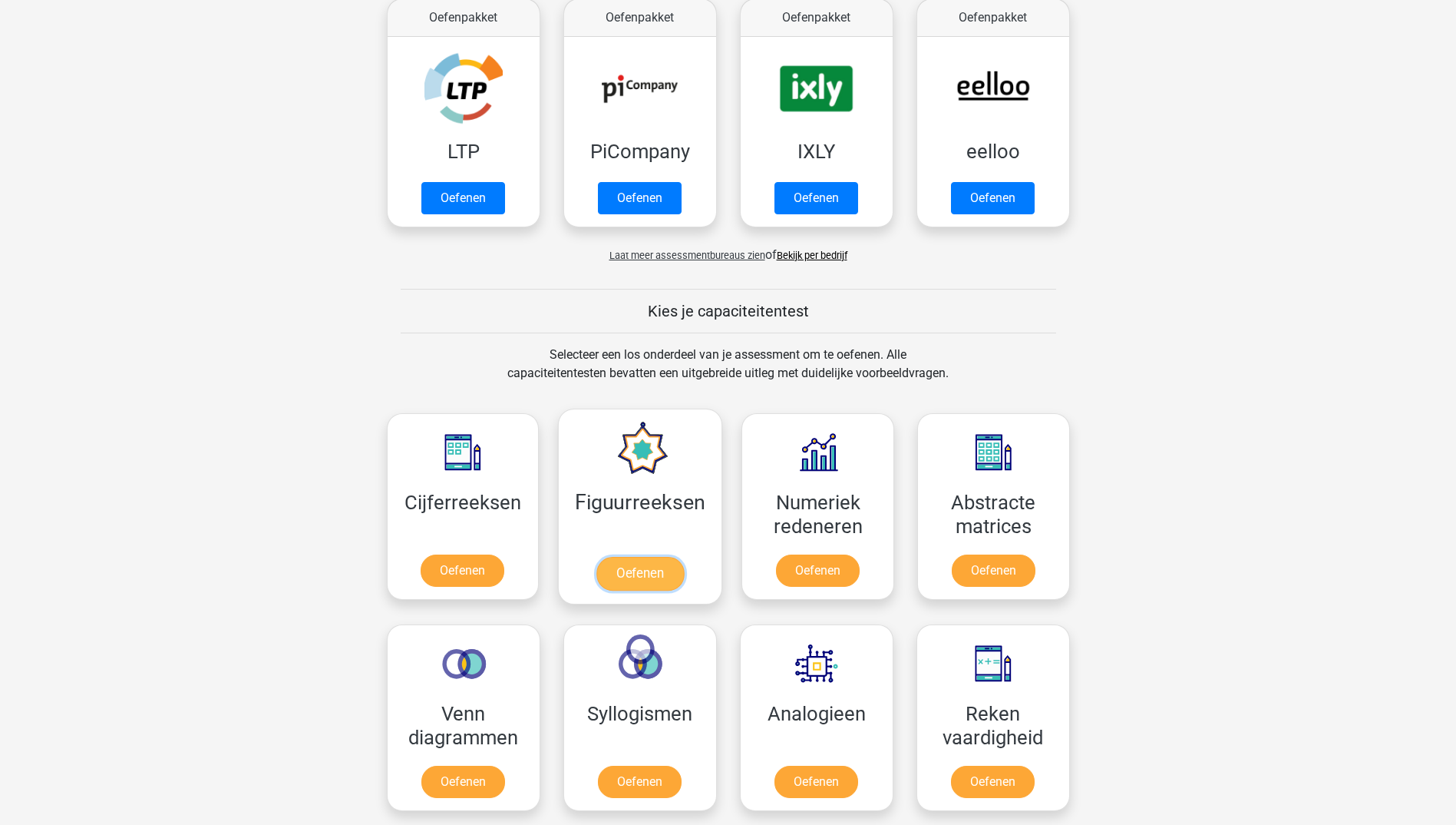
click at [660, 557] on link "Oefenen" at bounding box center [639, 573] width 88 height 33
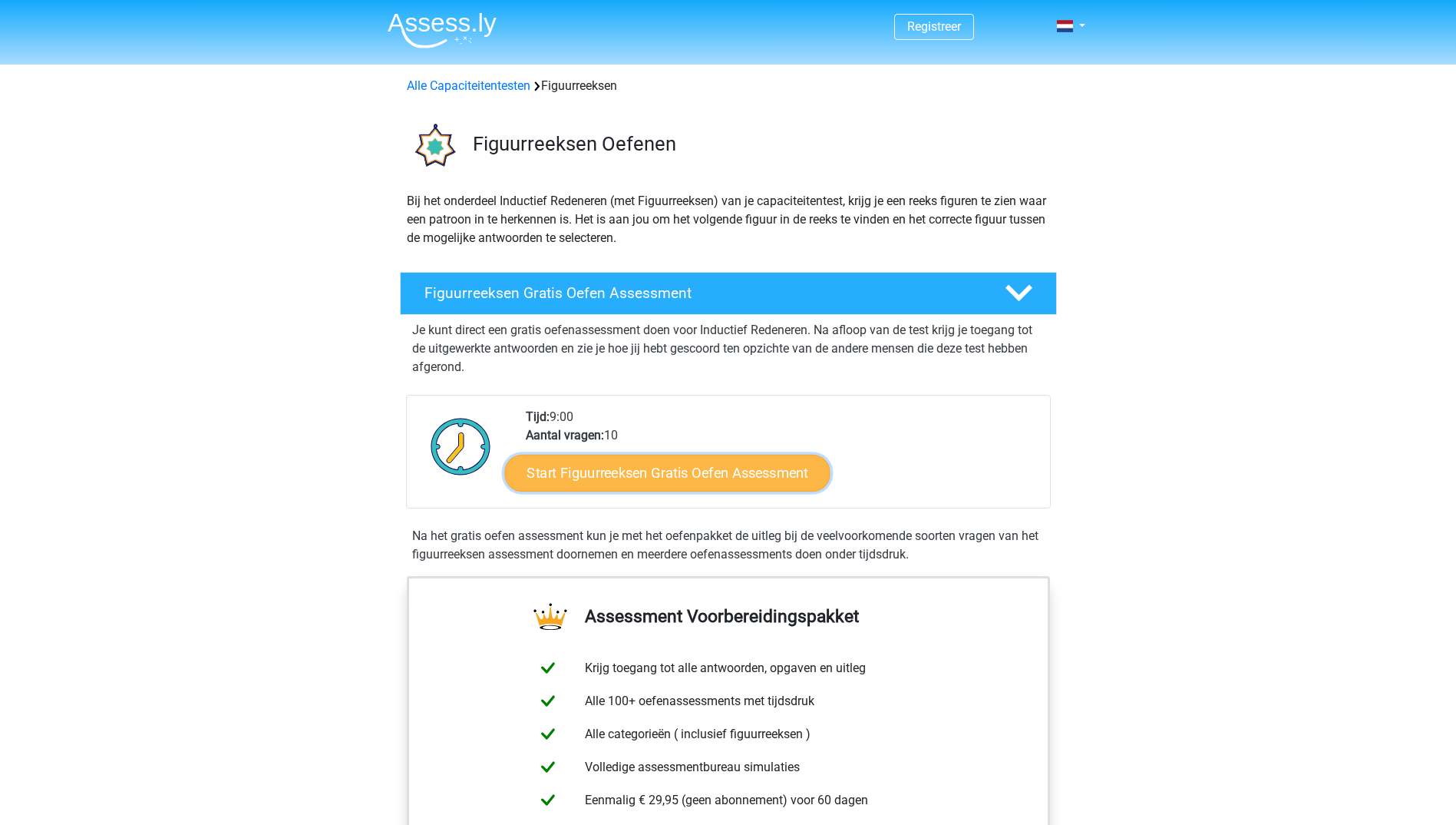
click at [691, 473] on link "Start Figuurreeksen Gratis Oefen Assessment" at bounding box center [667, 472] width 325 height 37
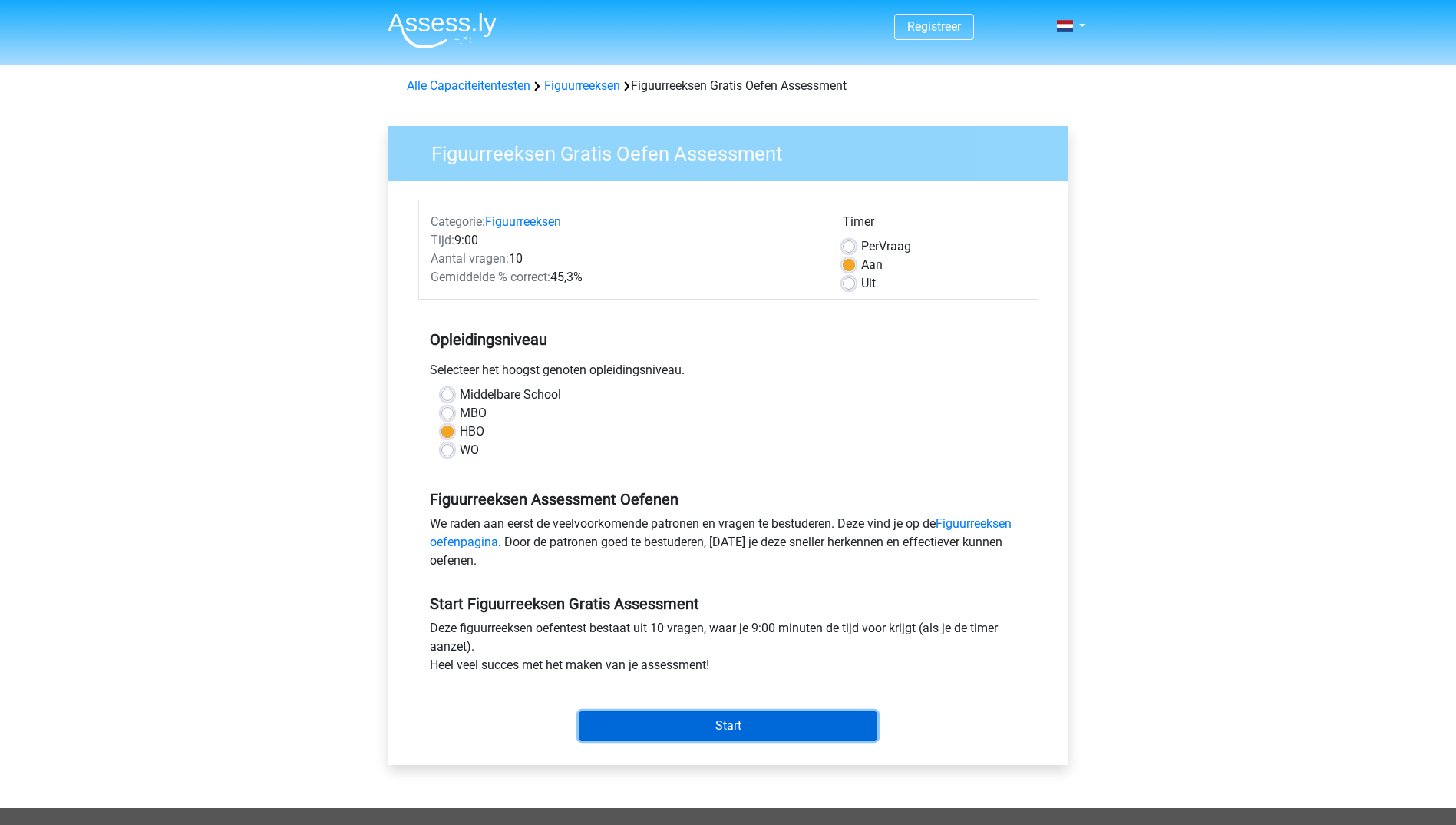
click at [677, 727] on input "Start" at bounding box center [728, 726] width 299 height 29
click at [478, 408] on label "MBO" at bounding box center [473, 413] width 27 height 18
click at [453, 408] on input "MBO" at bounding box center [448, 411] width 13 height 15
radio input "true"
click at [754, 715] on input "Start" at bounding box center [728, 726] width 299 height 29
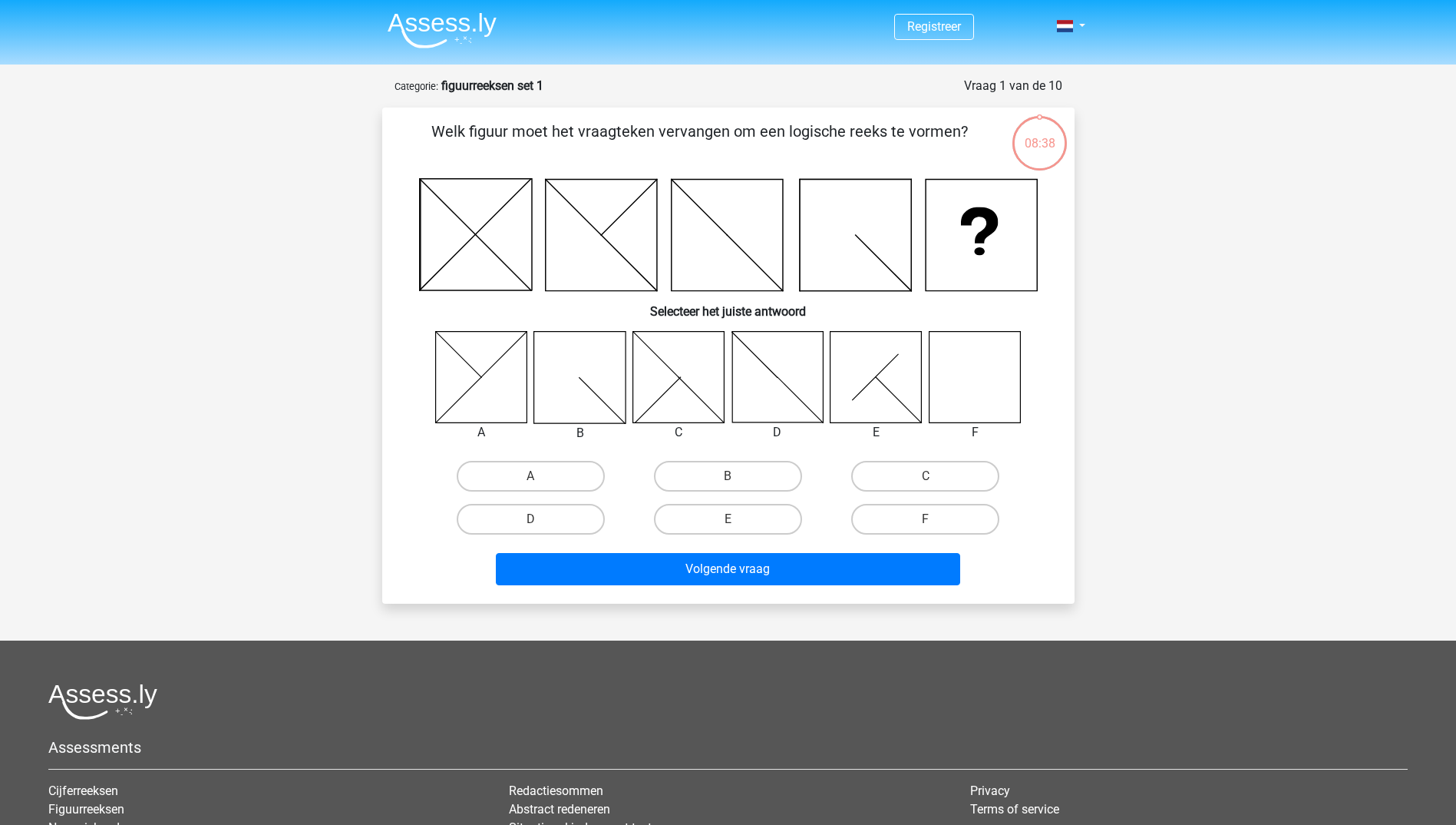
click at [667, 373] on icon at bounding box center [677, 376] width 91 height 91
click at [963, 468] on label "C" at bounding box center [926, 476] width 148 height 31
click at [936, 476] on input "C" at bounding box center [930, 481] width 10 height 10
radio input "true"
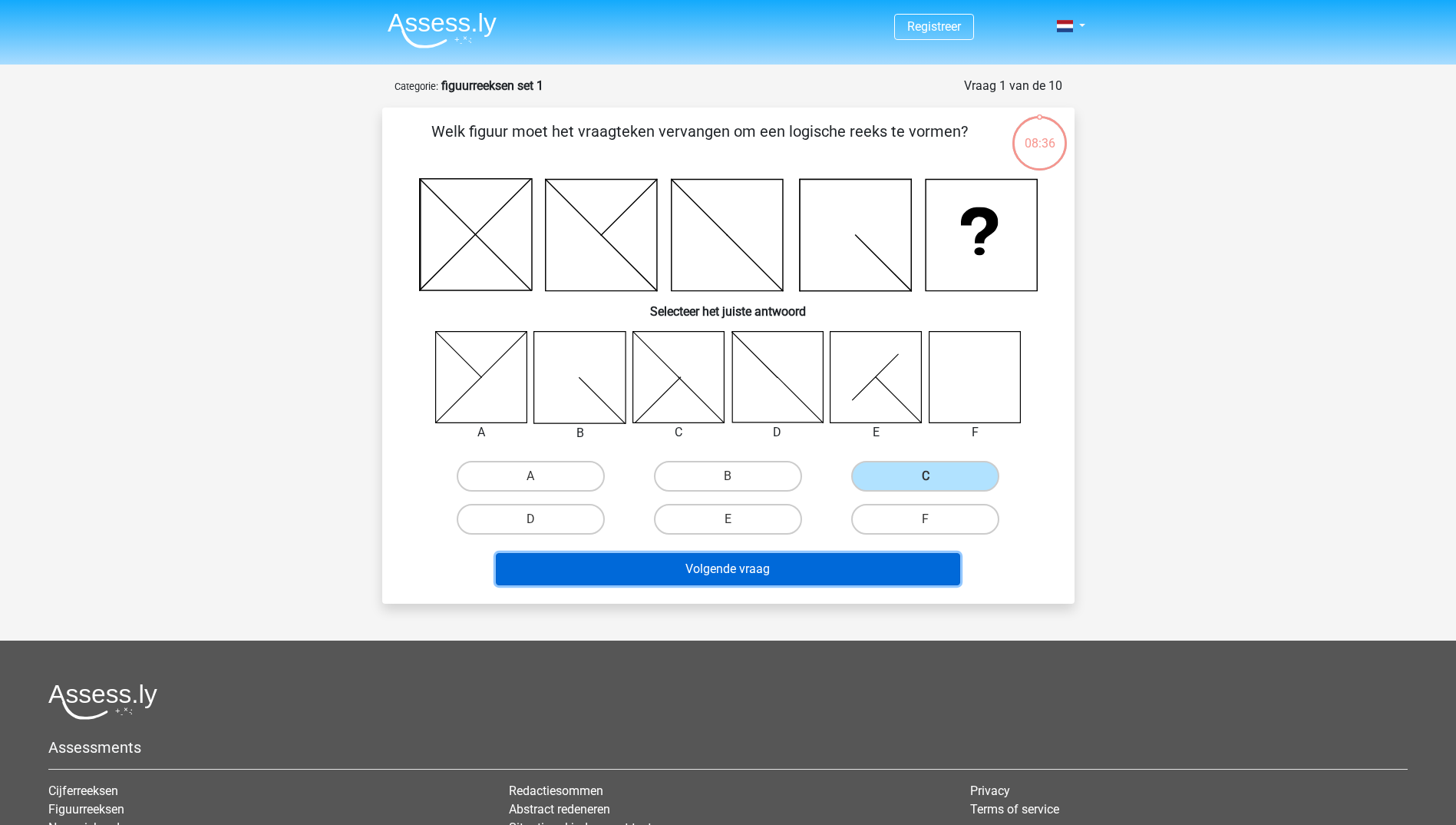
click at [827, 562] on button "Volgende vraag" at bounding box center [728, 569] width 464 height 33
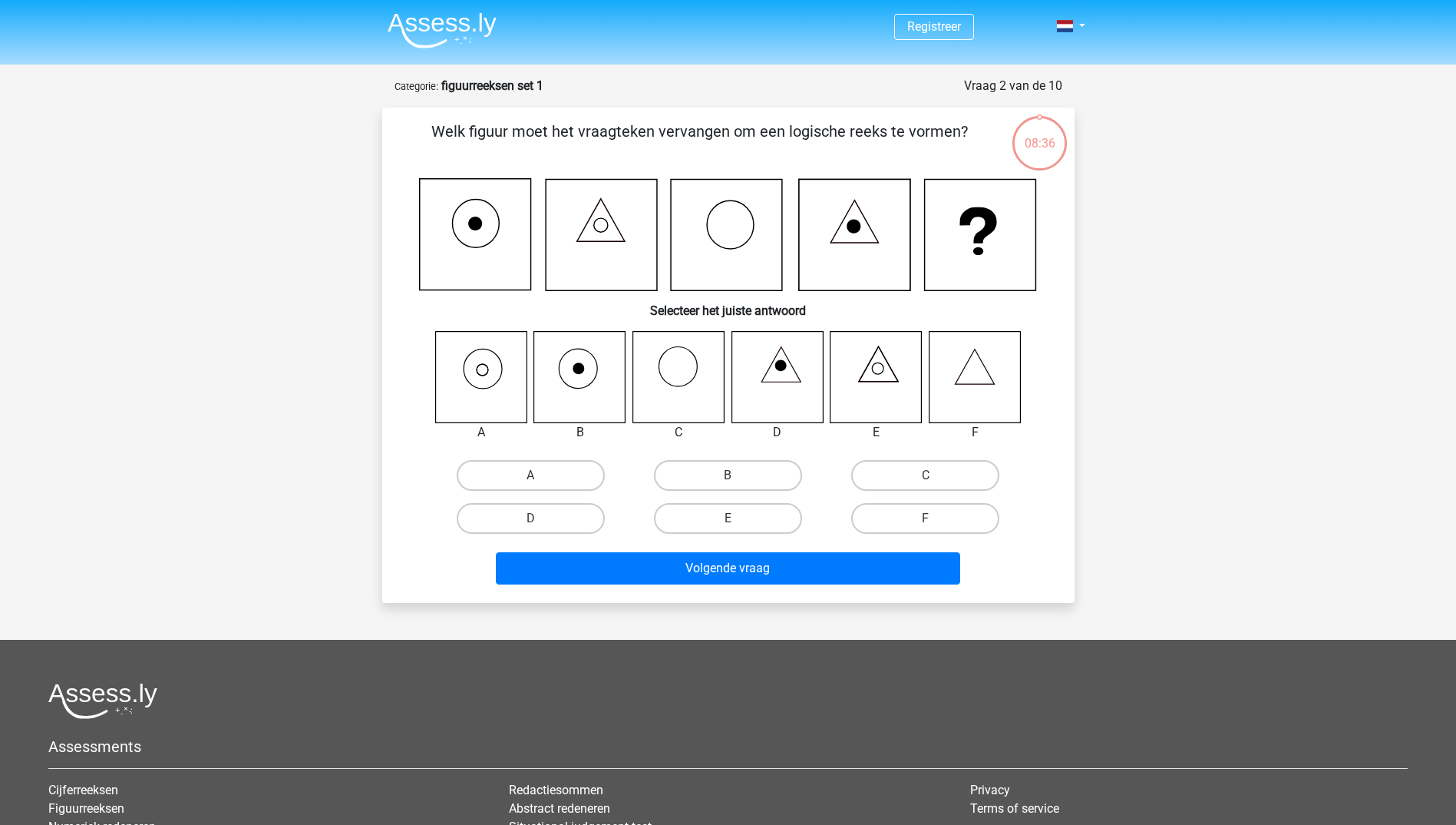
scroll to position [77, 0]
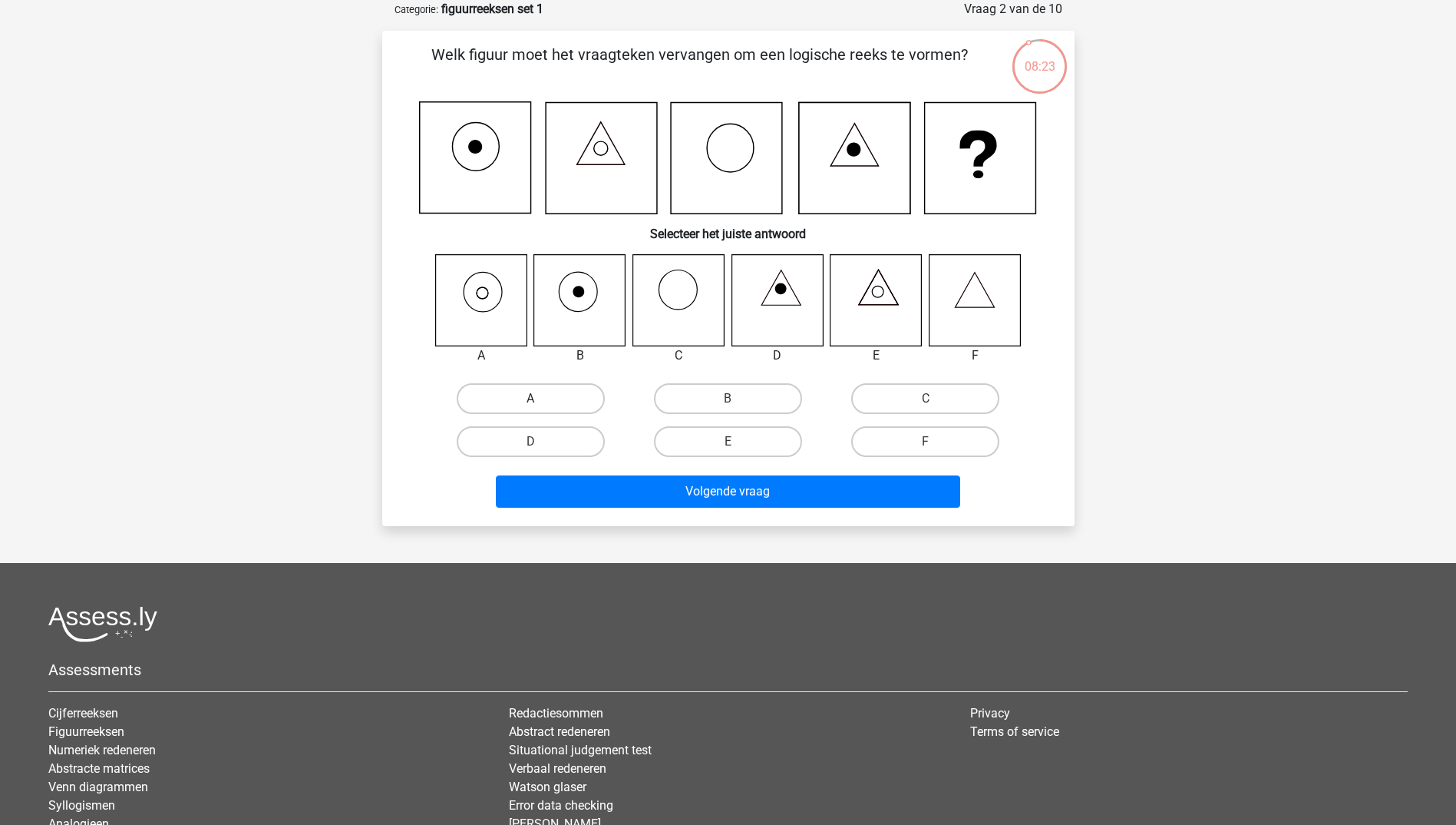
click at [529, 395] on label "A" at bounding box center [531, 398] width 148 height 31
click at [530, 398] on input "A" at bounding box center [535, 403] width 10 height 10
radio input "true"
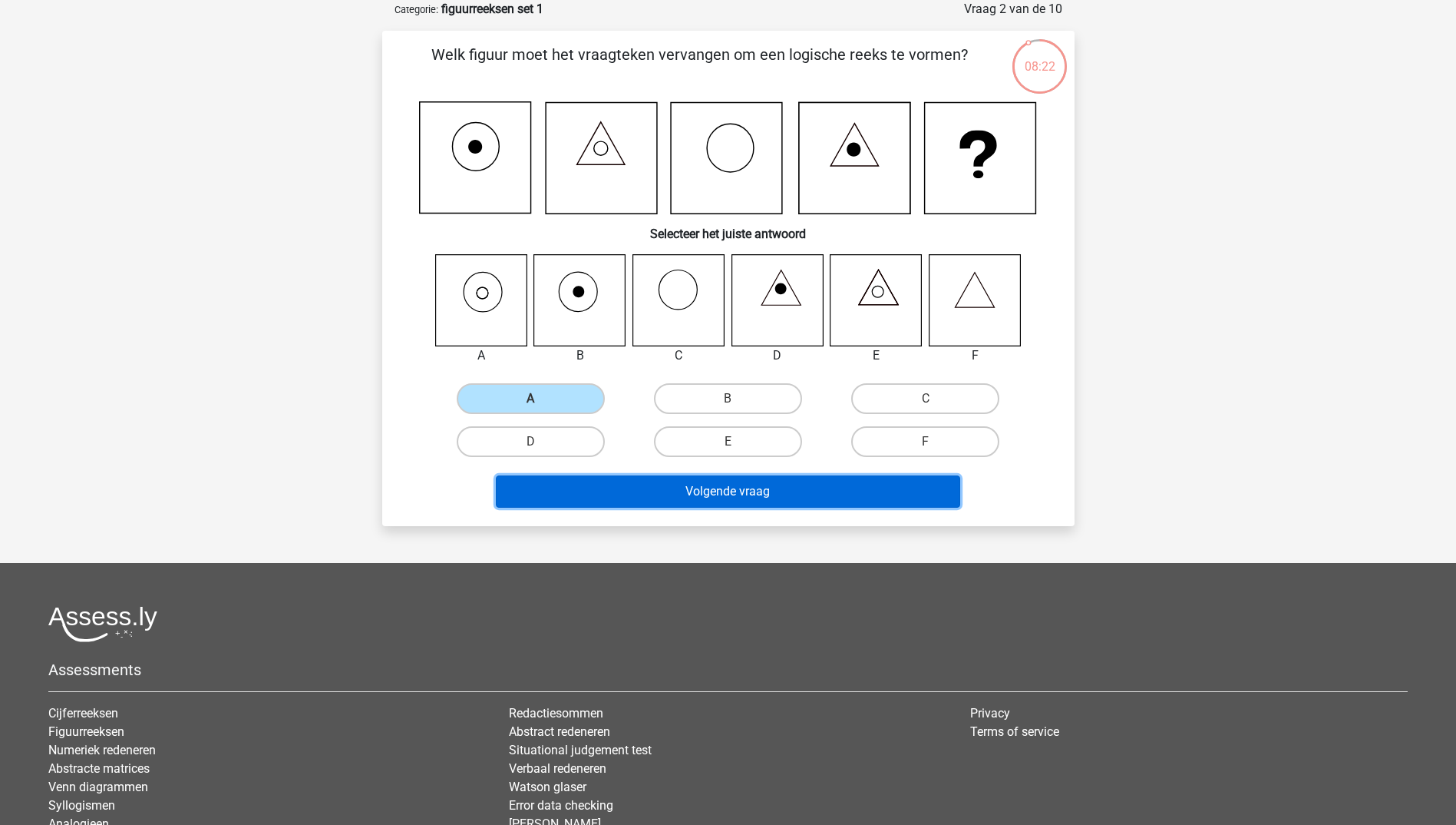
click at [647, 492] on button "Volgende vraag" at bounding box center [728, 492] width 464 height 33
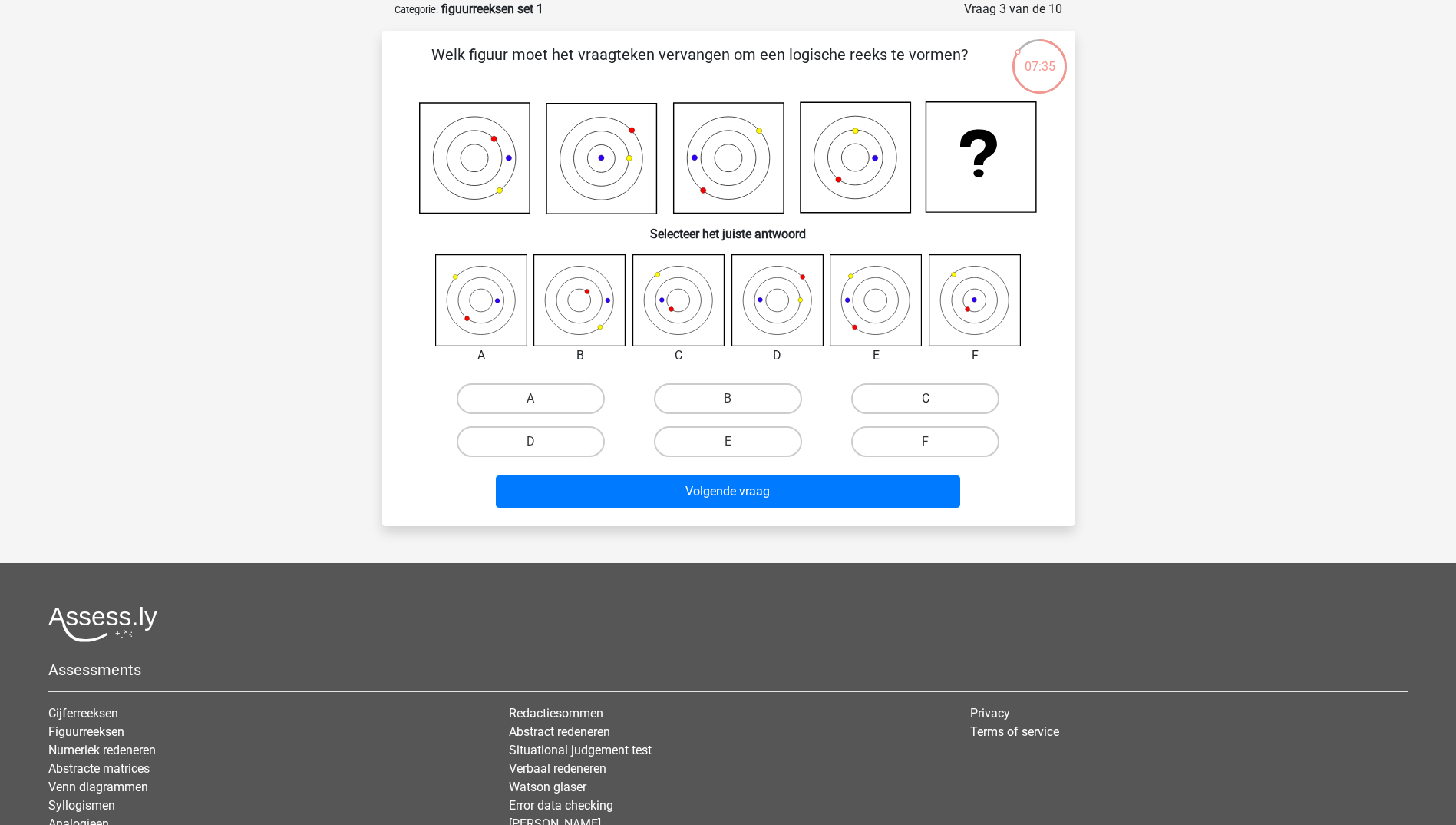
click at [958, 402] on label "C" at bounding box center [926, 398] width 148 height 31
click at [936, 402] on input "C" at bounding box center [930, 403] width 10 height 10
radio input "true"
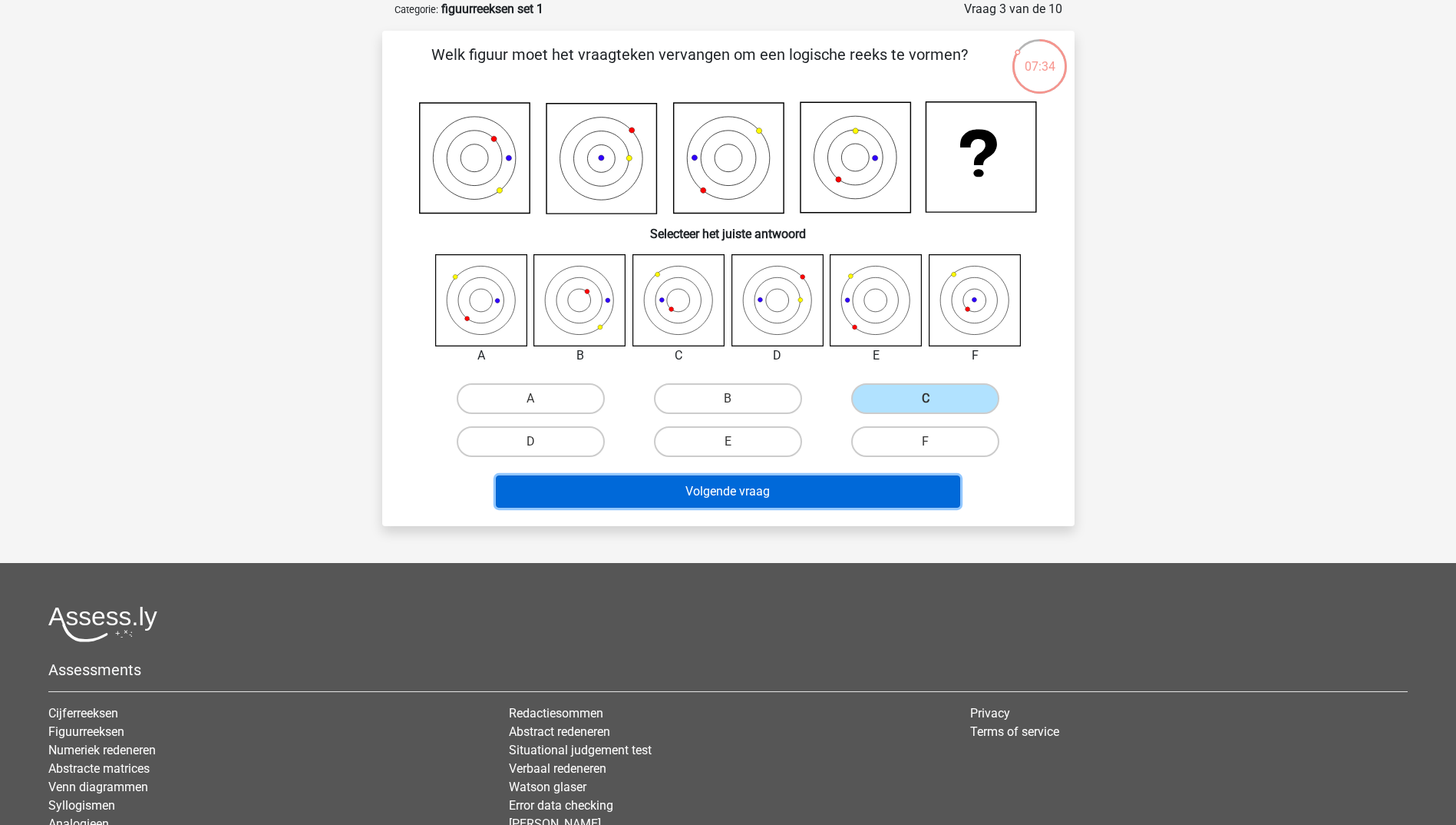
click at [861, 483] on button "Volgende vraag" at bounding box center [728, 492] width 464 height 33
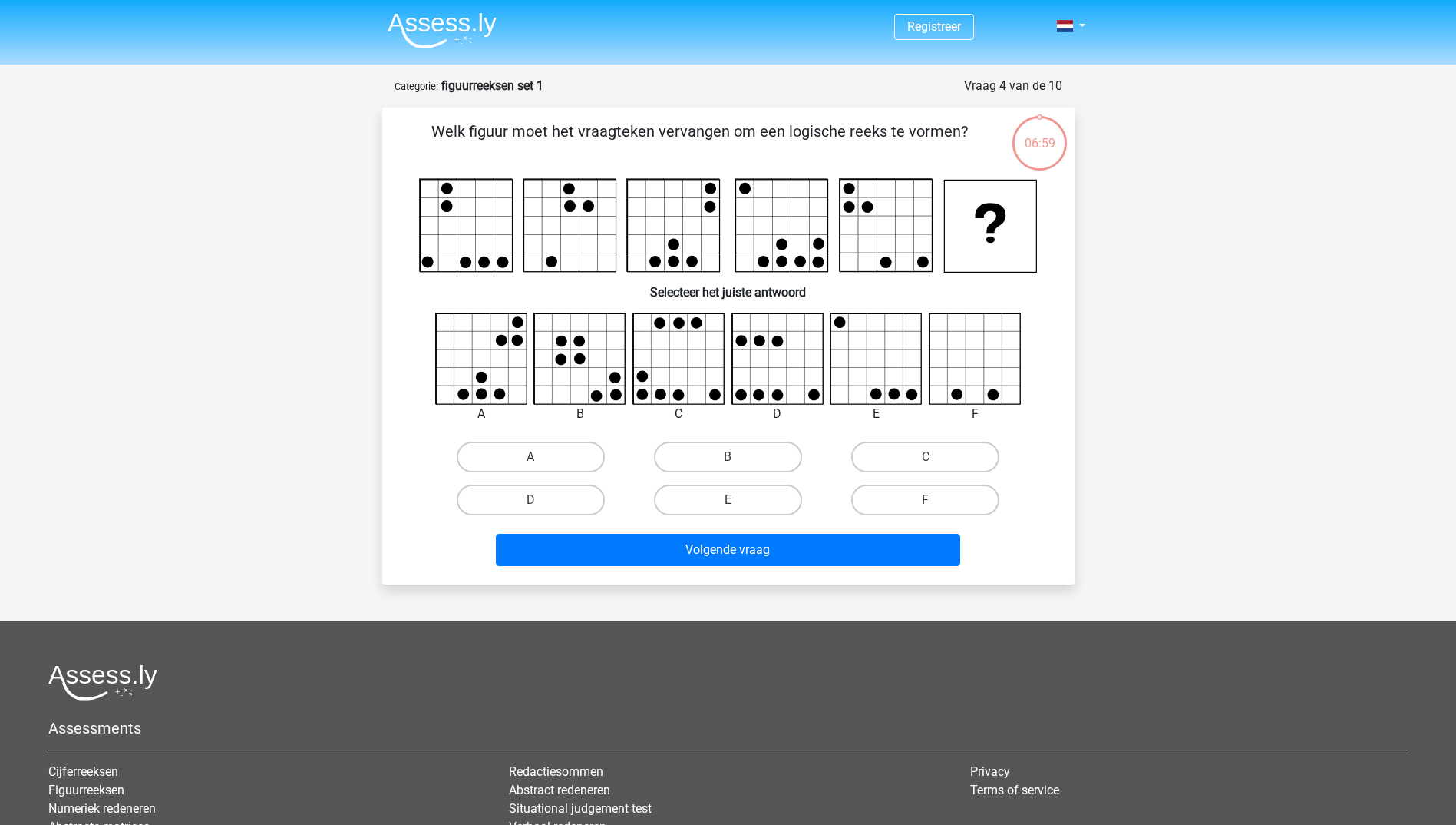
click at [877, 507] on label "F" at bounding box center [926, 500] width 148 height 31
click at [926, 507] on input "F" at bounding box center [930, 504] width 10 height 10
radio input "true"
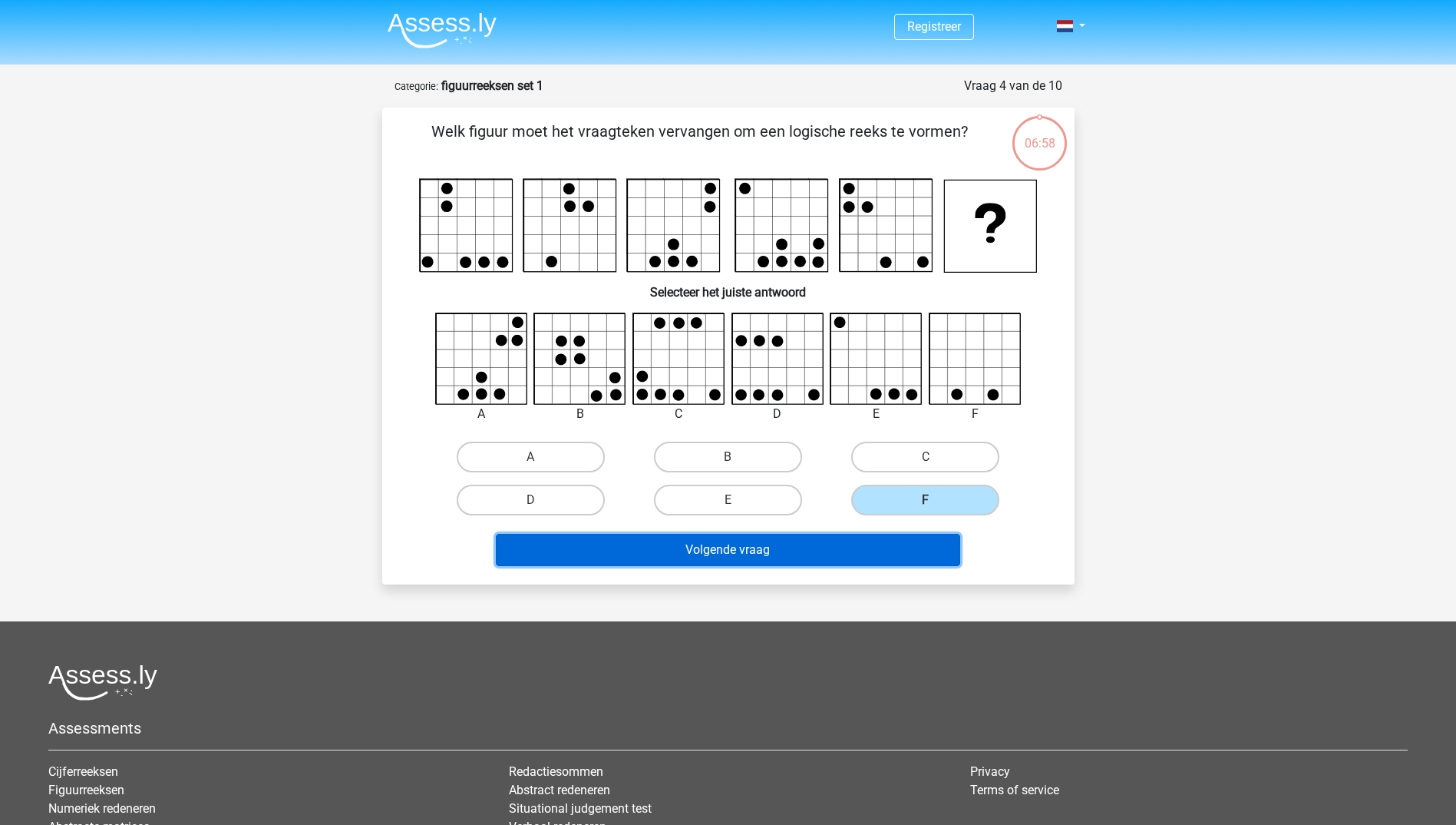
click at [856, 551] on button "Volgende vraag" at bounding box center [728, 550] width 464 height 33
